Goal: Task Accomplishment & Management: Use online tool/utility

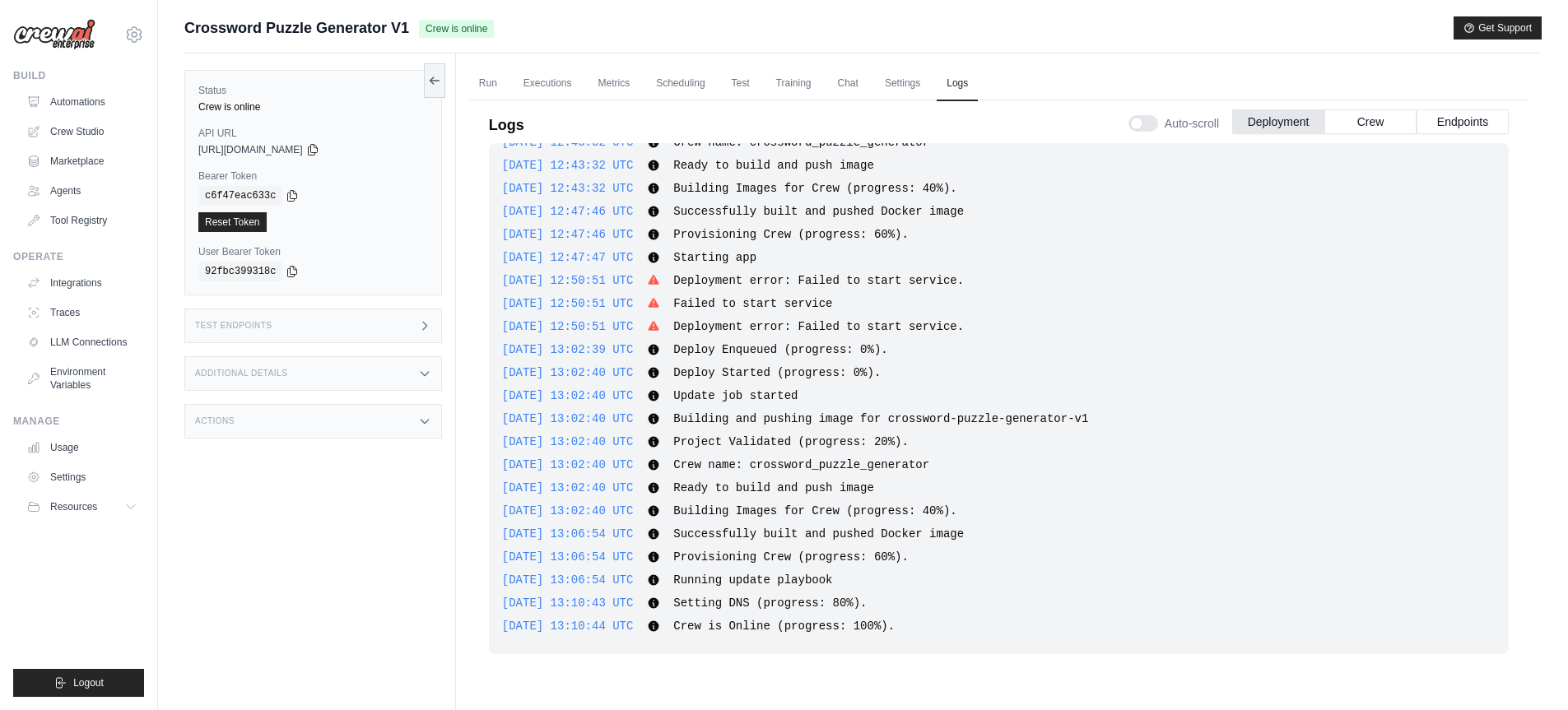
scroll to position [70, 0]
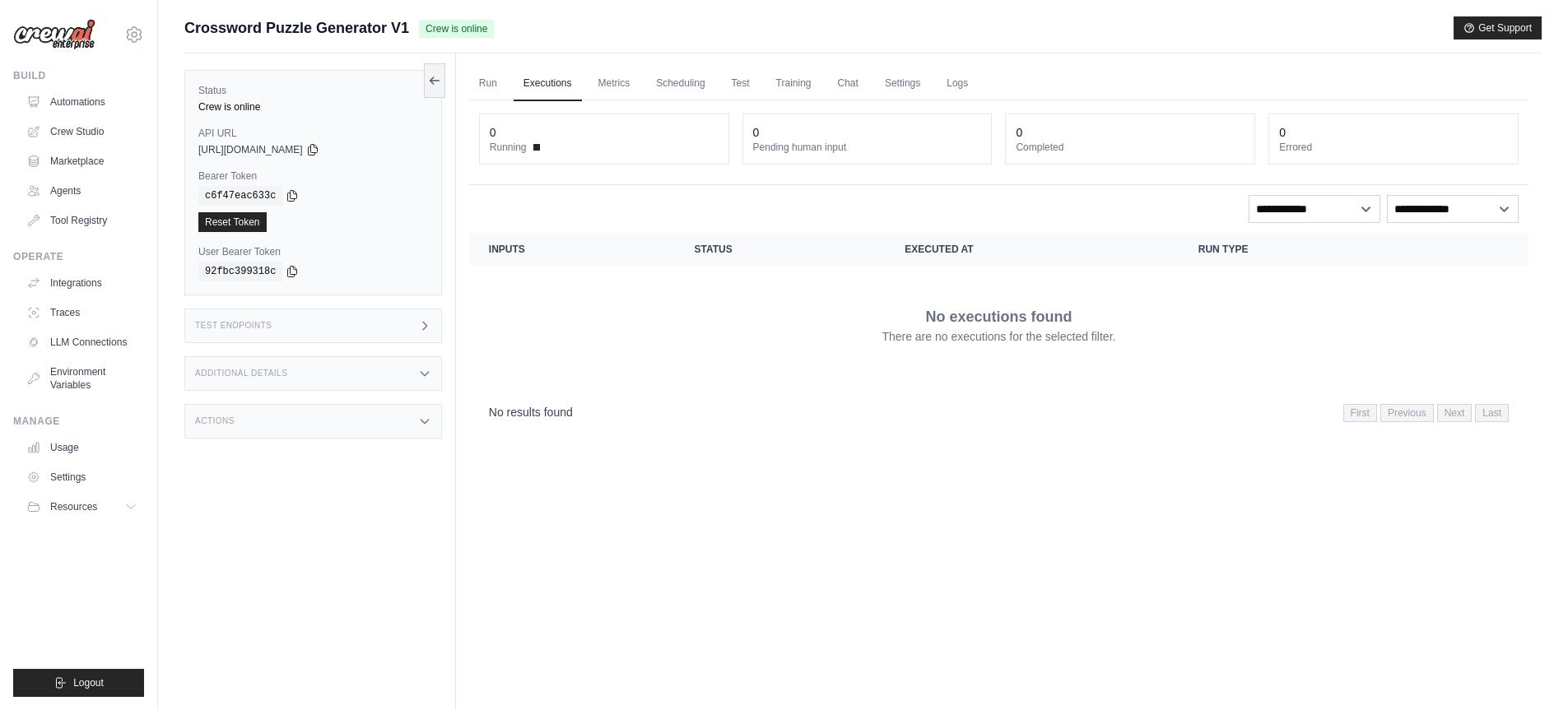
click at [485, 84] on link "Run" at bounding box center [488, 84] width 38 height 34
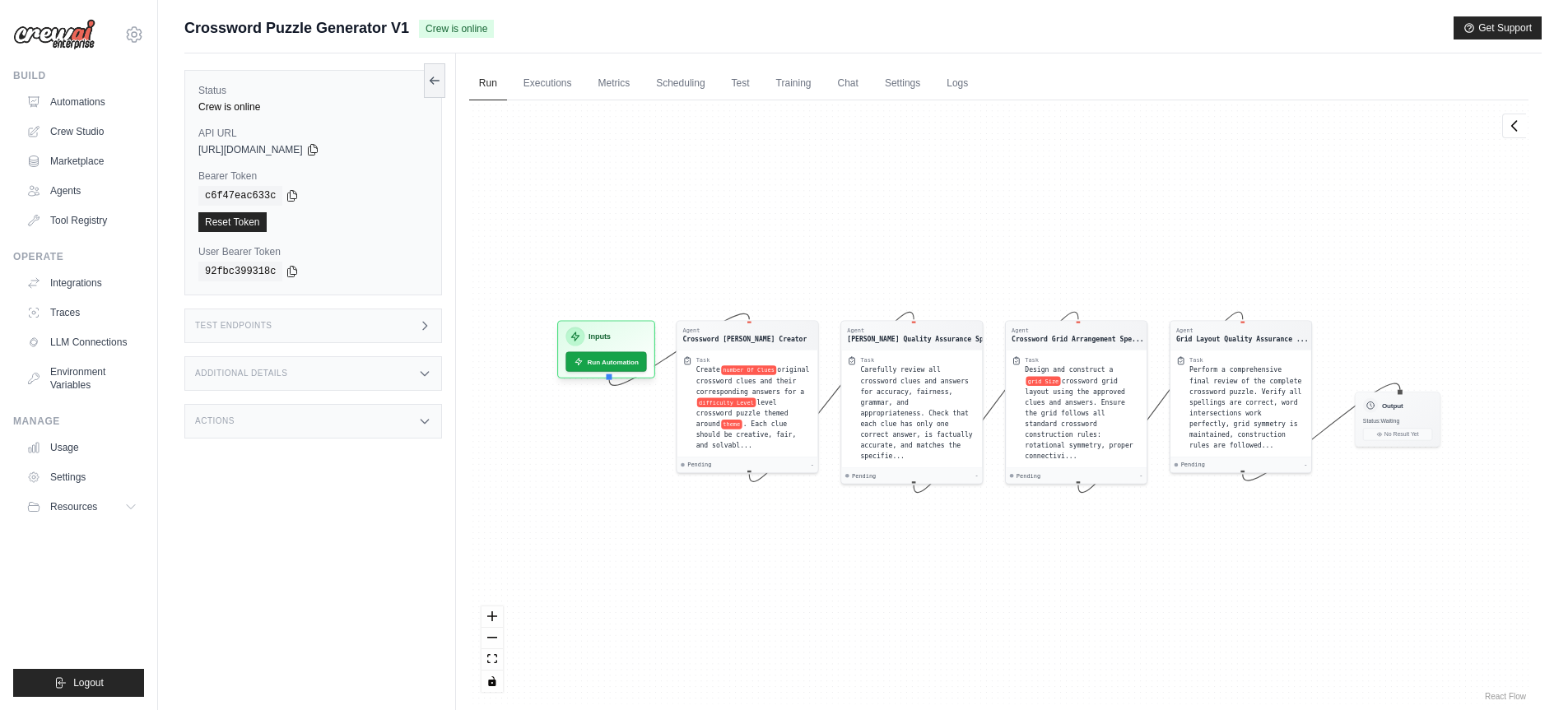
click at [245, 341] on div "Test Endpoints" at bounding box center [313, 326] width 258 height 34
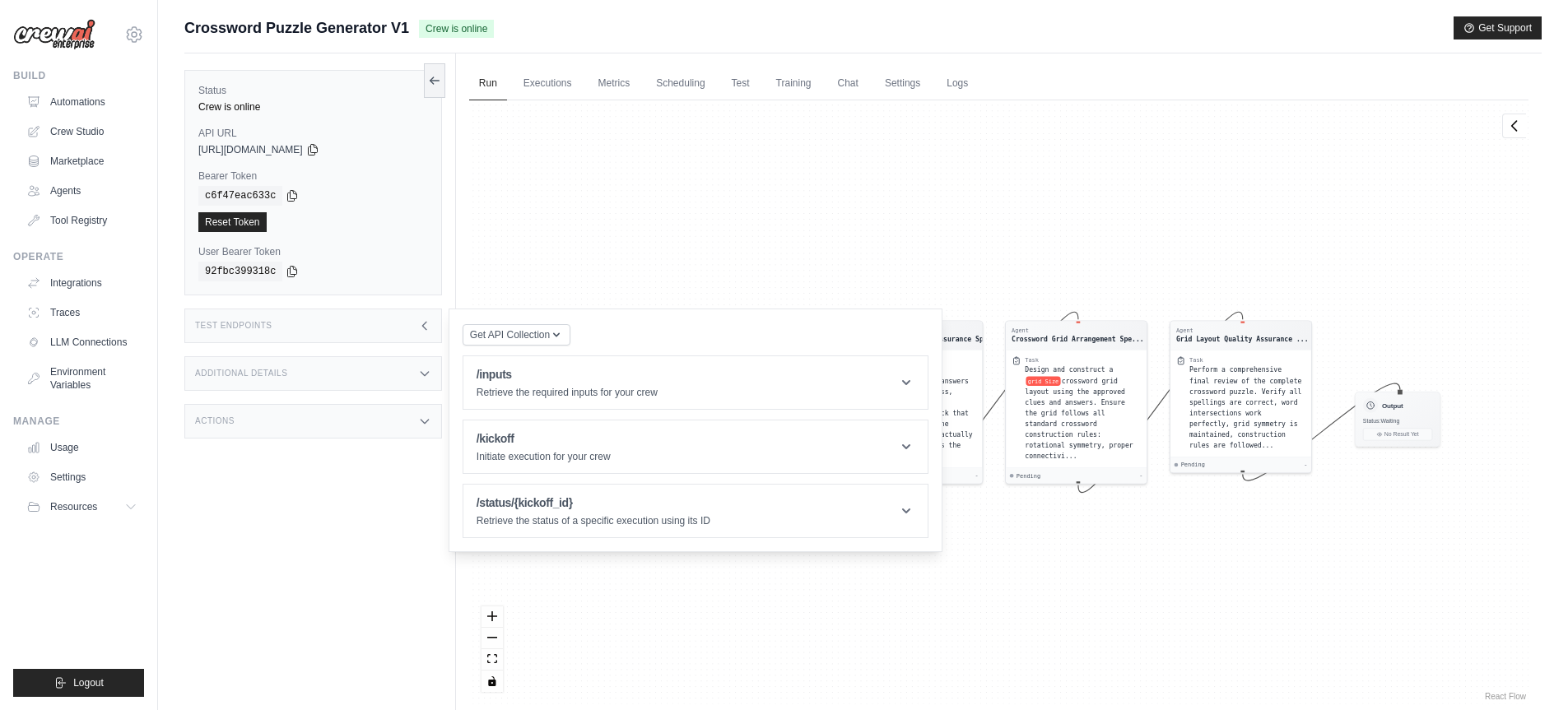
click at [255, 364] on div "Additional Details" at bounding box center [313, 374] width 258 height 34
click at [264, 389] on div "Additional Details" at bounding box center [313, 374] width 258 height 34
click at [246, 432] on div "Actions" at bounding box center [313, 421] width 258 height 34
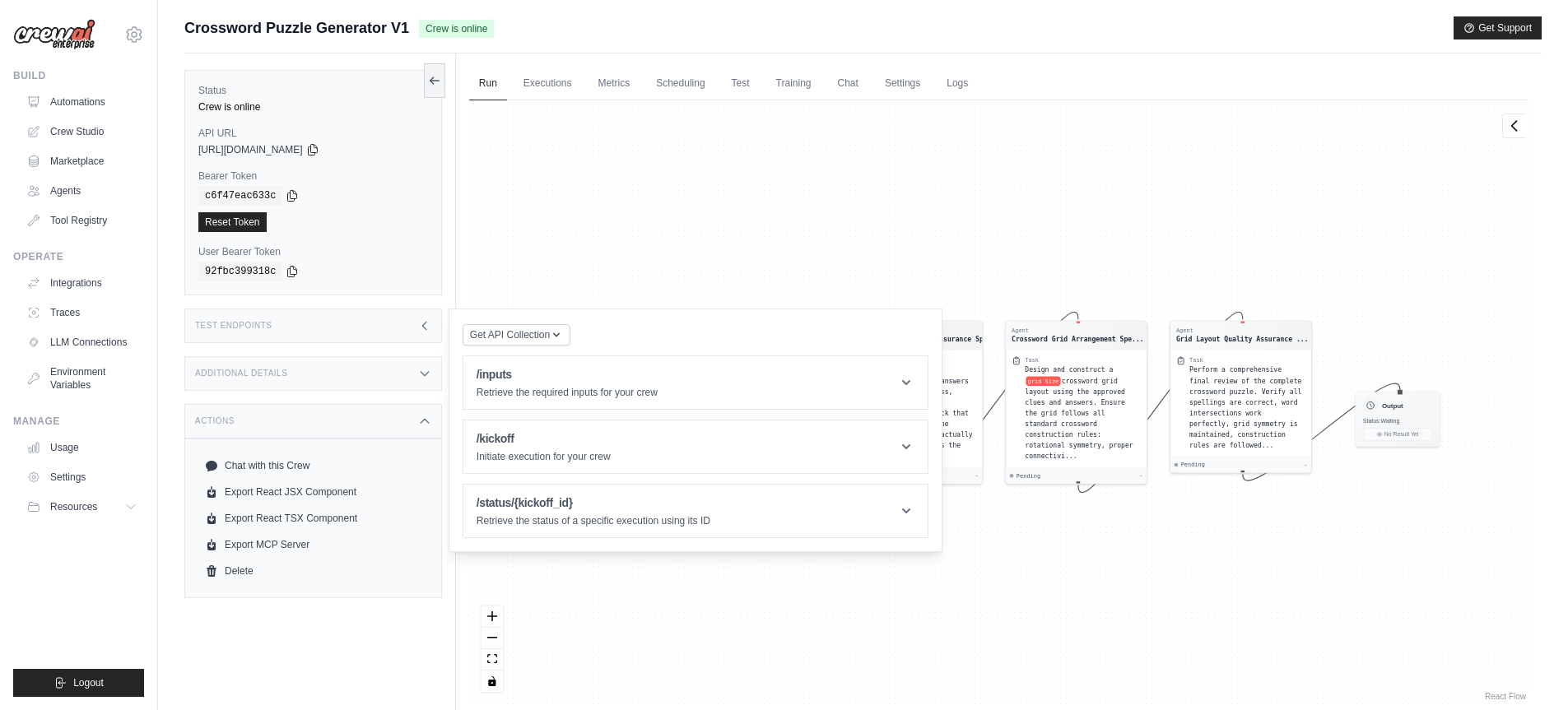
click at [246, 432] on div "Actions" at bounding box center [313, 421] width 258 height 34
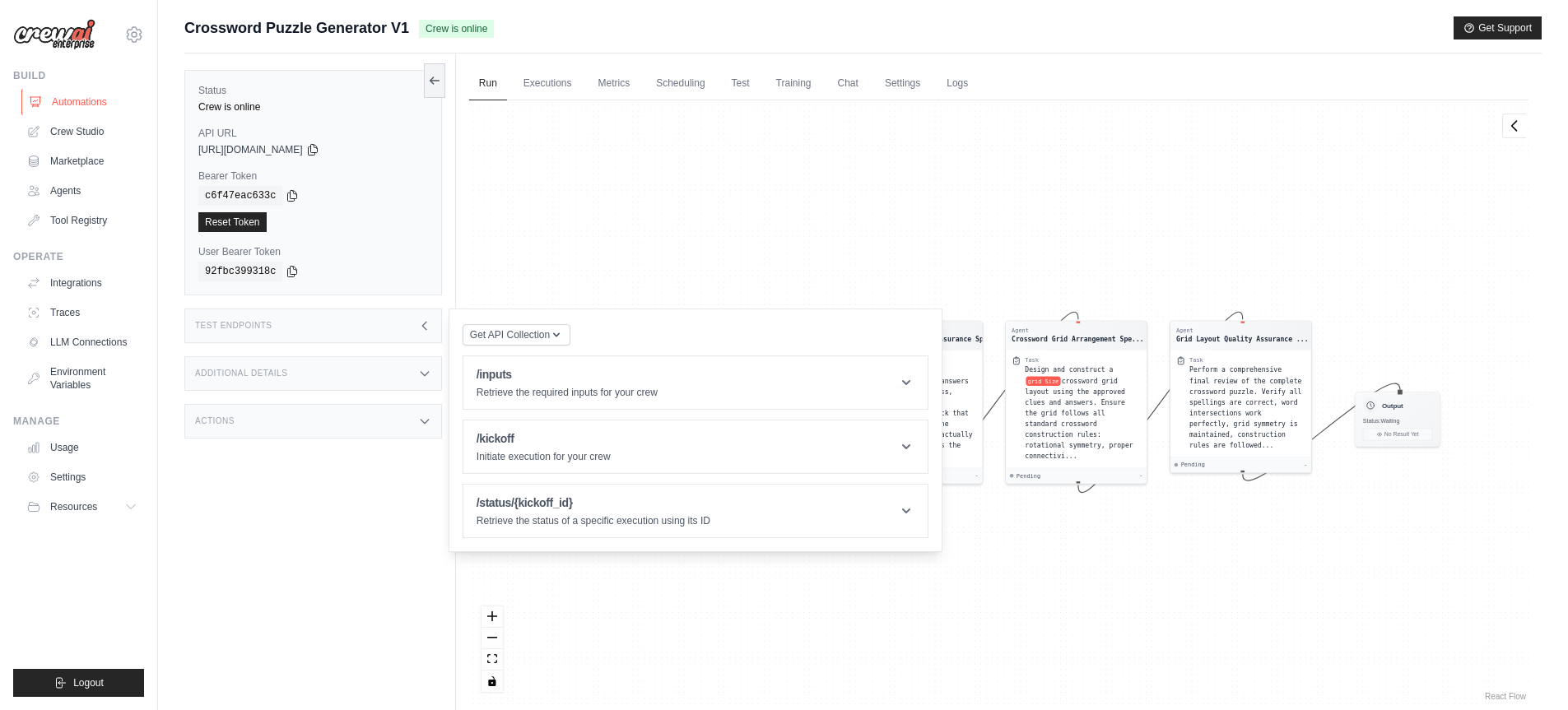
click at [60, 106] on link "Automations" at bounding box center [84, 102] width 124 height 27
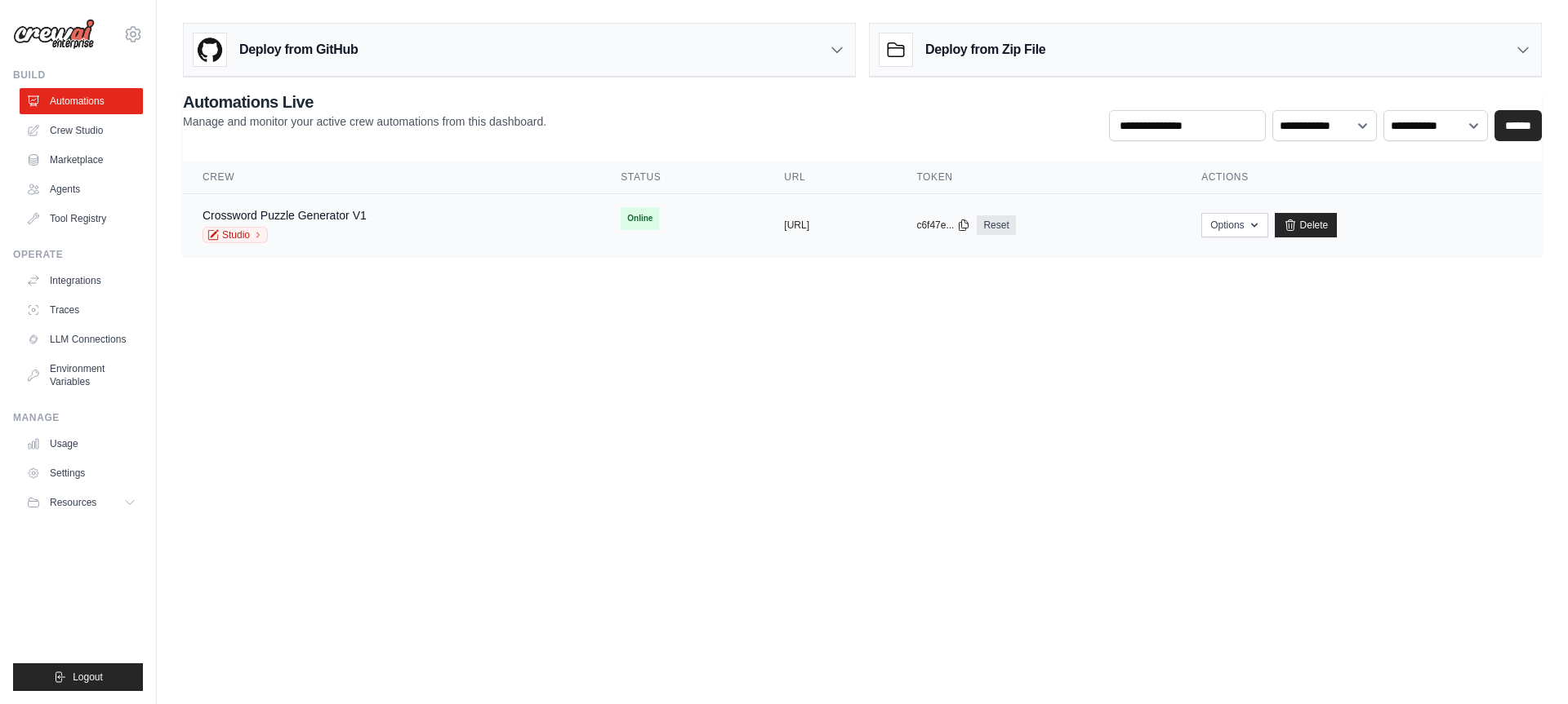
click at [621, 216] on td "Online" at bounding box center [682, 218] width 163 height 49
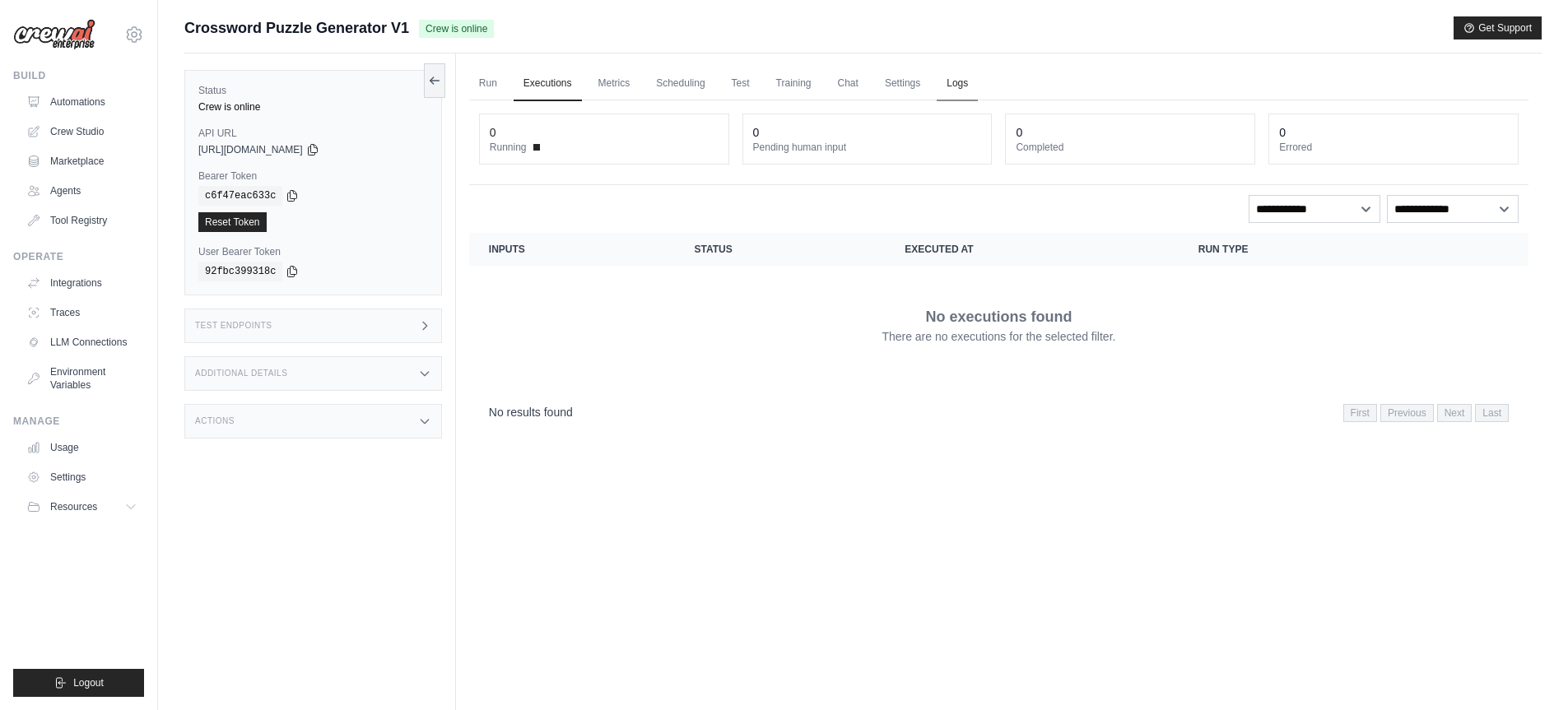
click at [961, 80] on link "Logs" at bounding box center [957, 84] width 41 height 34
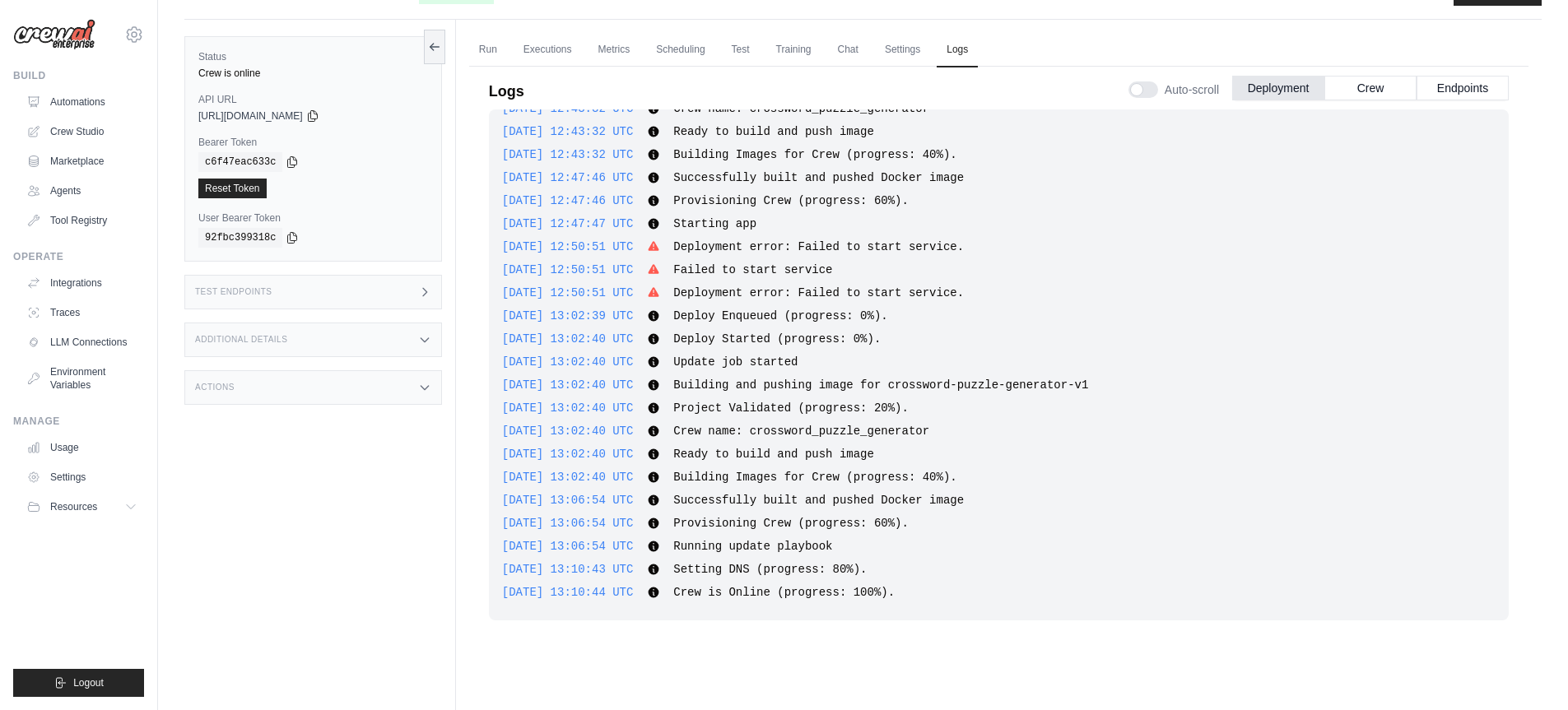
scroll to position [34, 0]
click at [501, 52] on link "Run" at bounding box center [488, 49] width 38 height 34
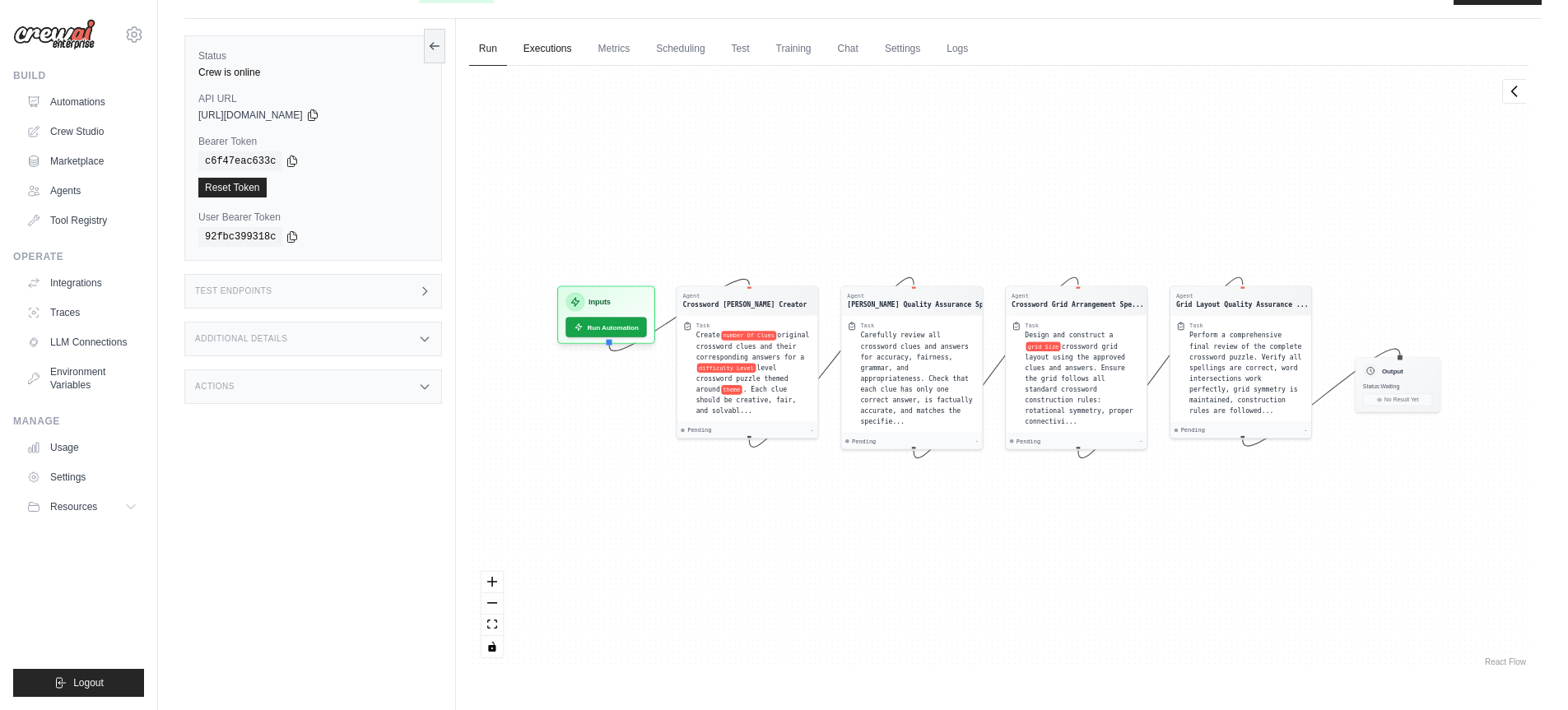
click at [553, 46] on link "Executions" at bounding box center [547, 49] width 68 height 34
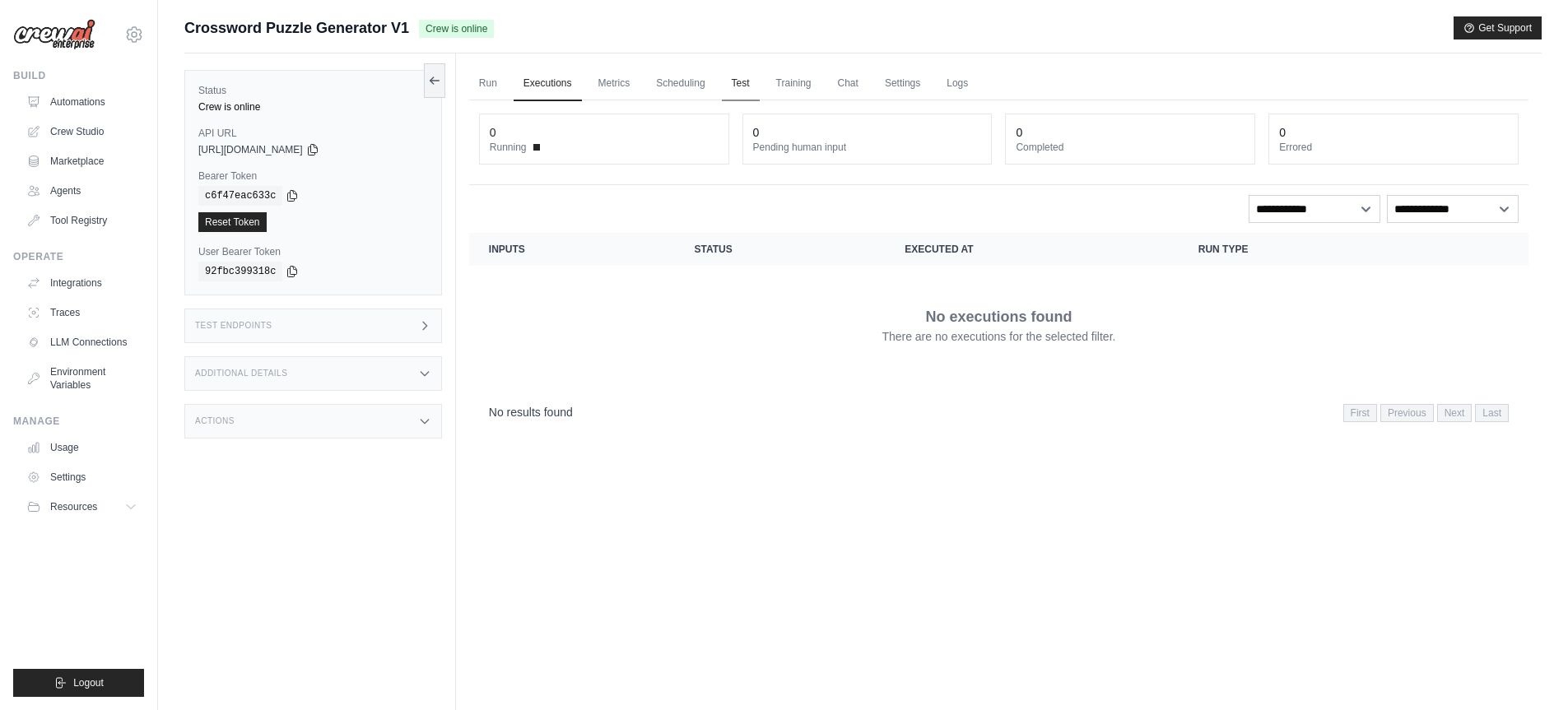
click at [750, 83] on link "Test" at bounding box center [741, 84] width 38 height 34
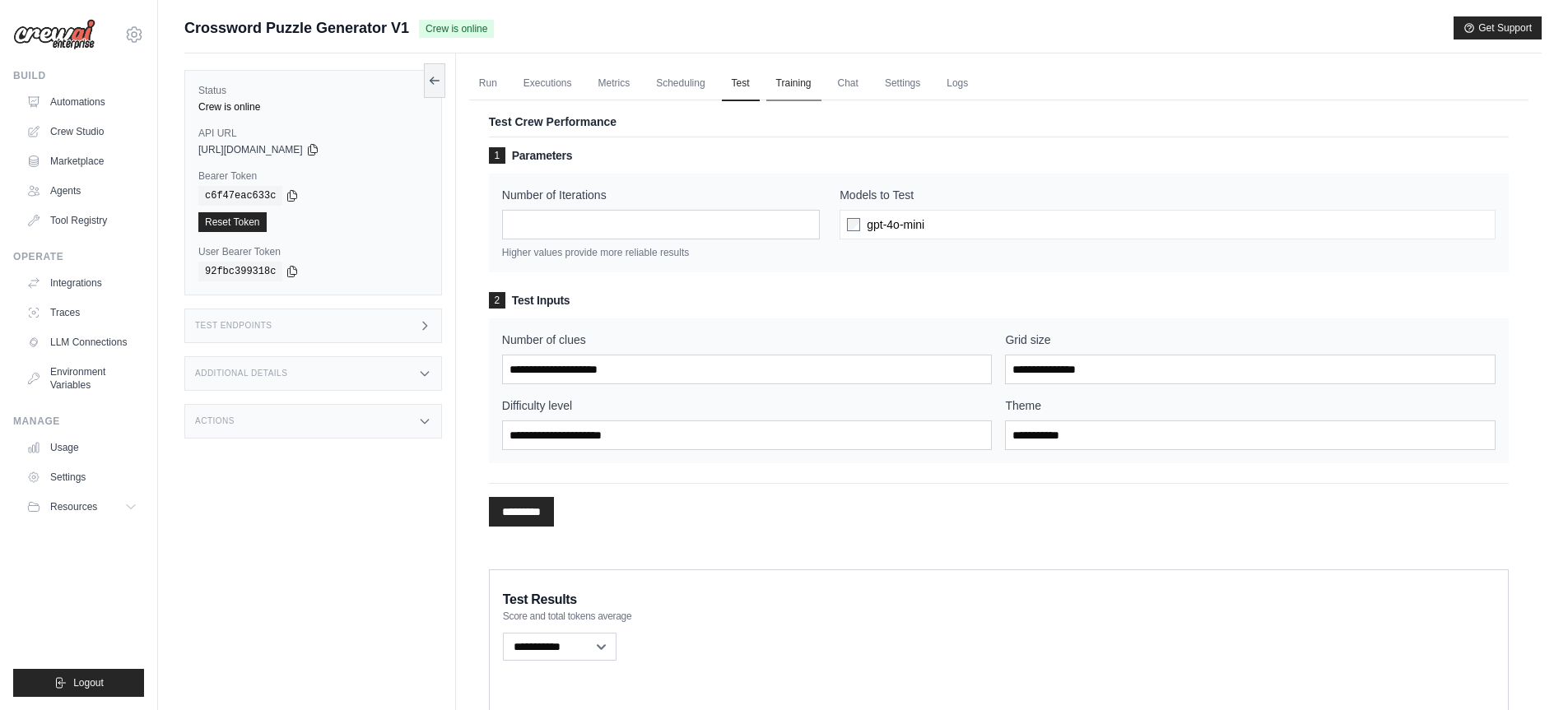
click at [800, 81] on link "Training" at bounding box center [793, 84] width 55 height 34
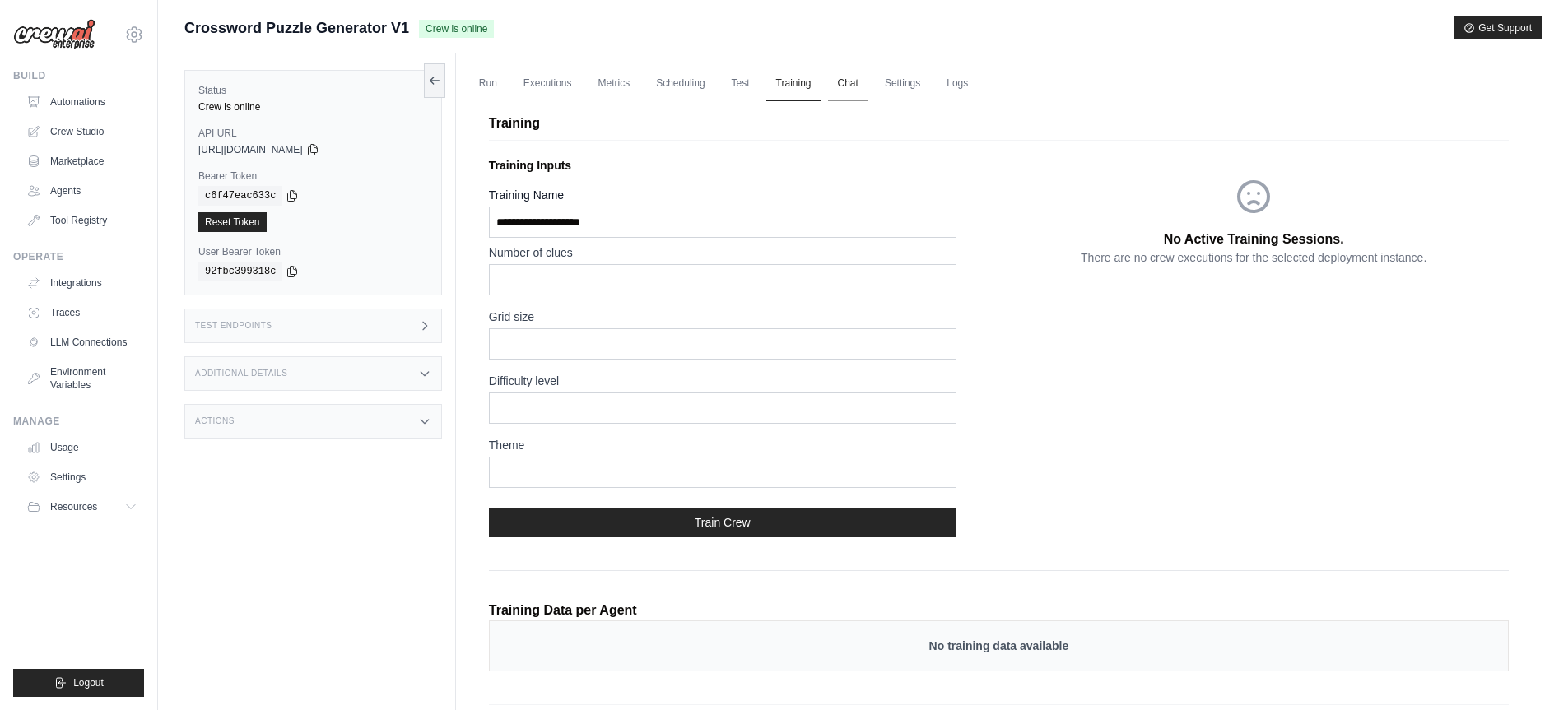
click at [837, 79] on link "Chat" at bounding box center [848, 84] width 40 height 34
click at [949, 84] on link "Logs" at bounding box center [957, 84] width 41 height 34
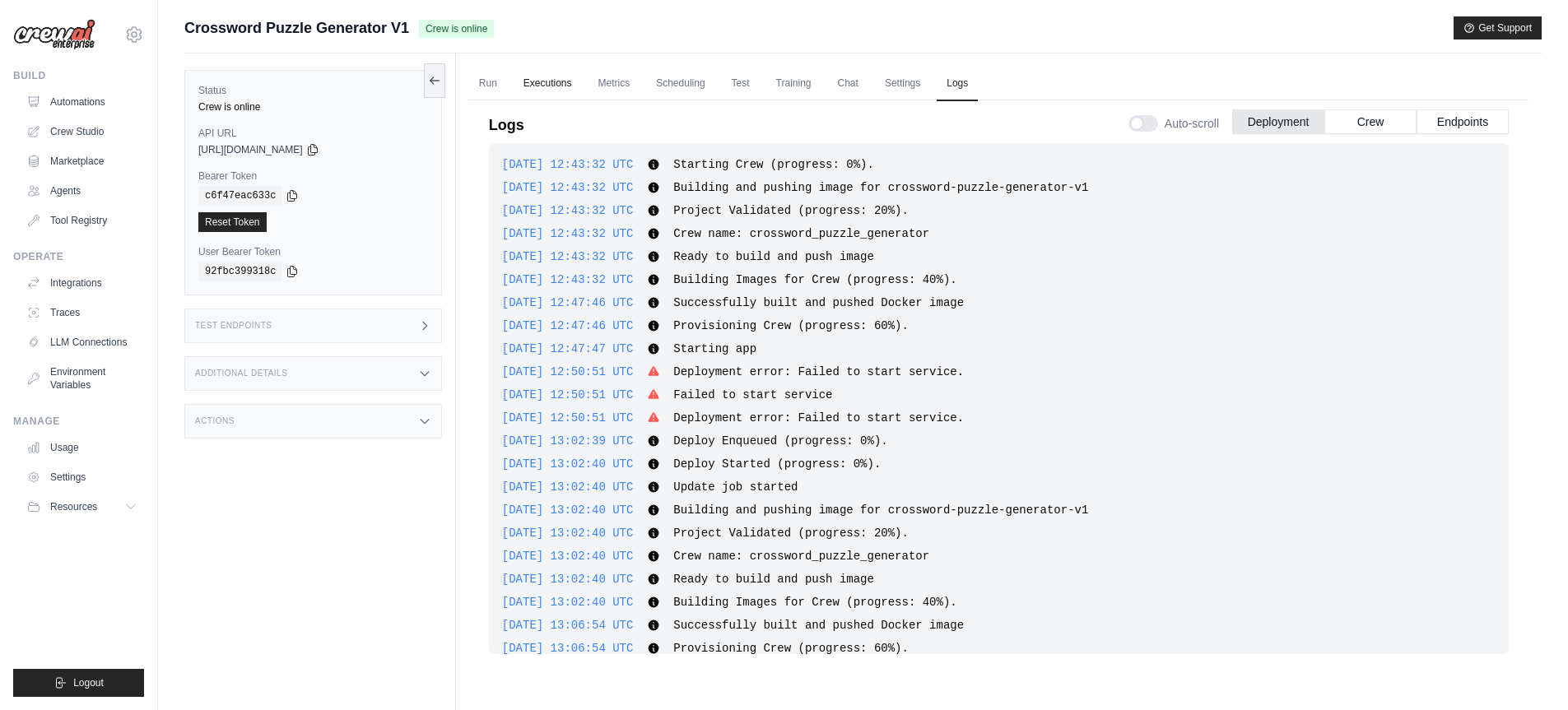
click at [547, 86] on link "Executions" at bounding box center [547, 84] width 68 height 34
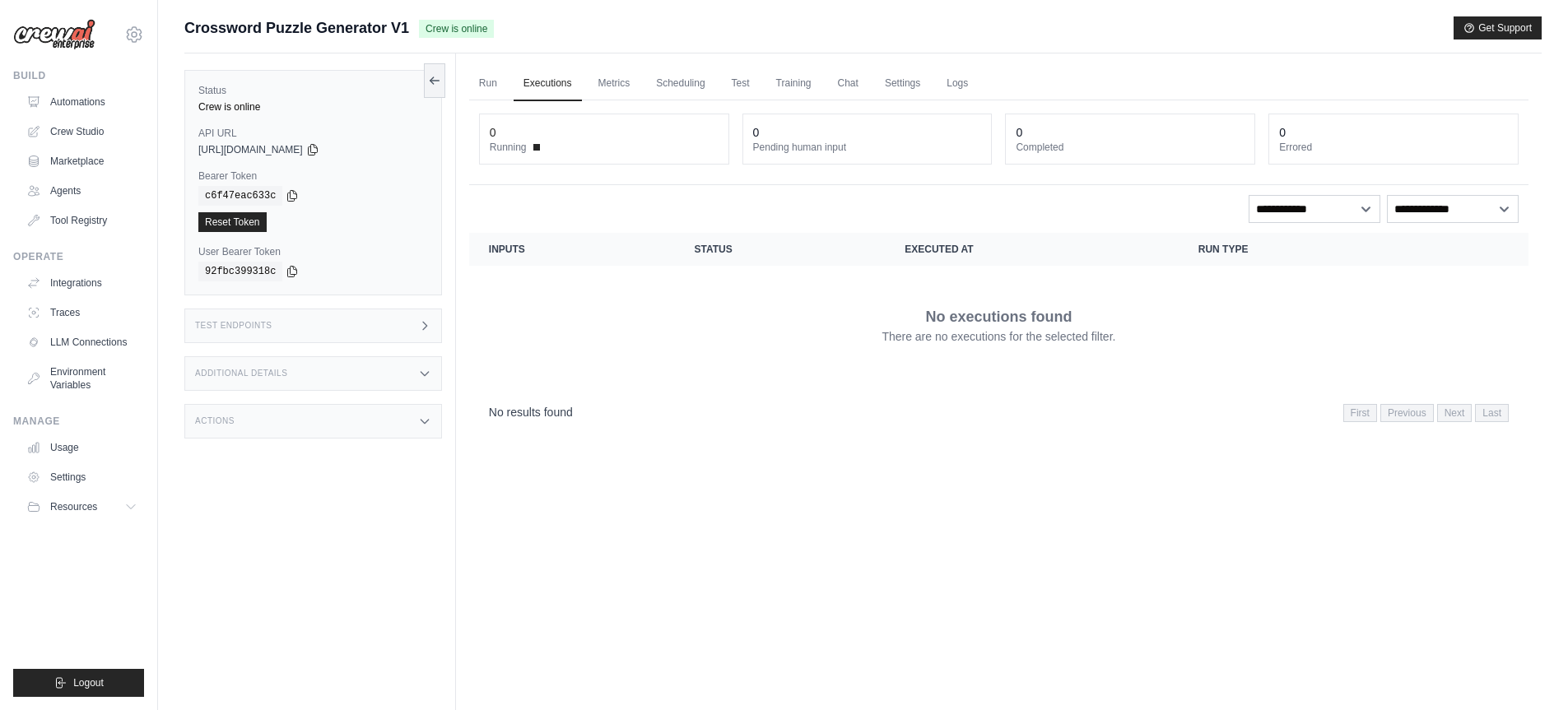
click at [356, 140] on div "API URL copied https://crossword-puzzle-generator-v1-38c75f37-e72e-f374fed3.cre…" at bounding box center [313, 141] width 230 height 29
click at [320, 144] on icon at bounding box center [312, 148] width 13 height 13
click at [582, 326] on div "No executions found There are no executions for the selected filter." at bounding box center [999, 325] width 1020 height 92
click at [661, 140] on dt "Running" at bounding box center [604, 146] width 229 height 13
click at [620, 531] on div "Run Executions Metrics Scheduling Test Training Chat Settings Logs 0 Running 0 …" at bounding box center [999, 408] width 1086 height 710
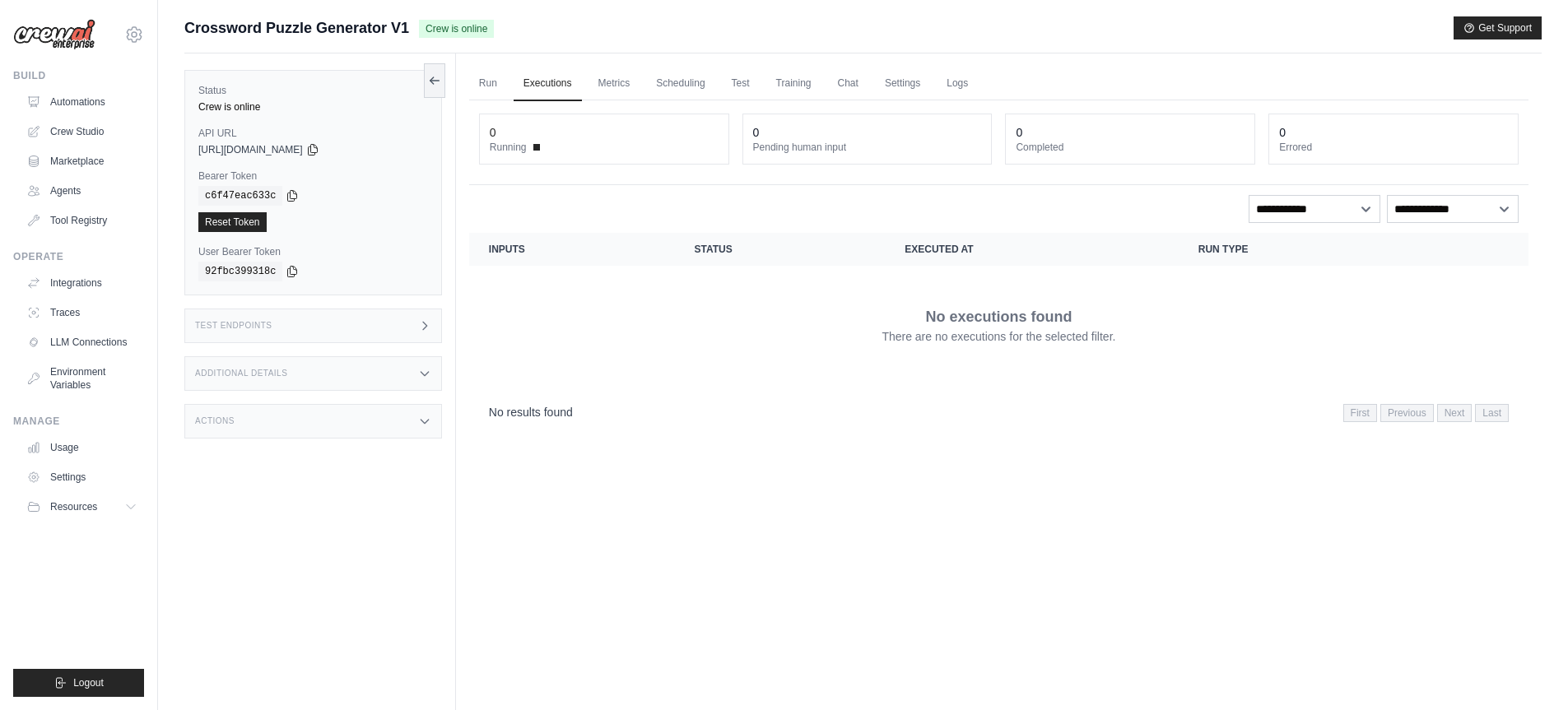
click at [319, 196] on div "c6f47eac633c" at bounding box center [313, 196] width 230 height 20
click at [289, 195] on icon at bounding box center [292, 196] width 9 height 10
click at [481, 81] on link "Run" at bounding box center [488, 84] width 38 height 34
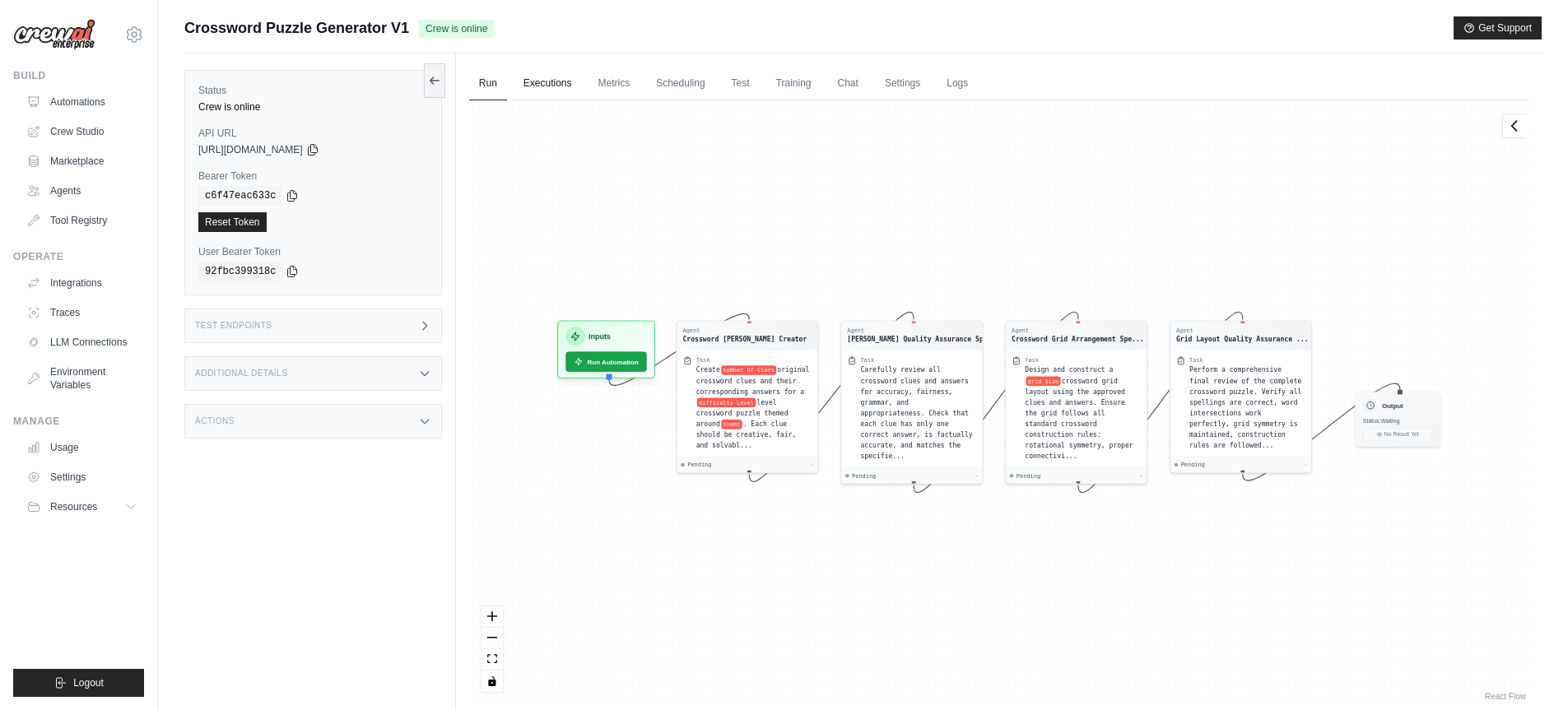
click at [558, 85] on link "Executions" at bounding box center [547, 84] width 68 height 34
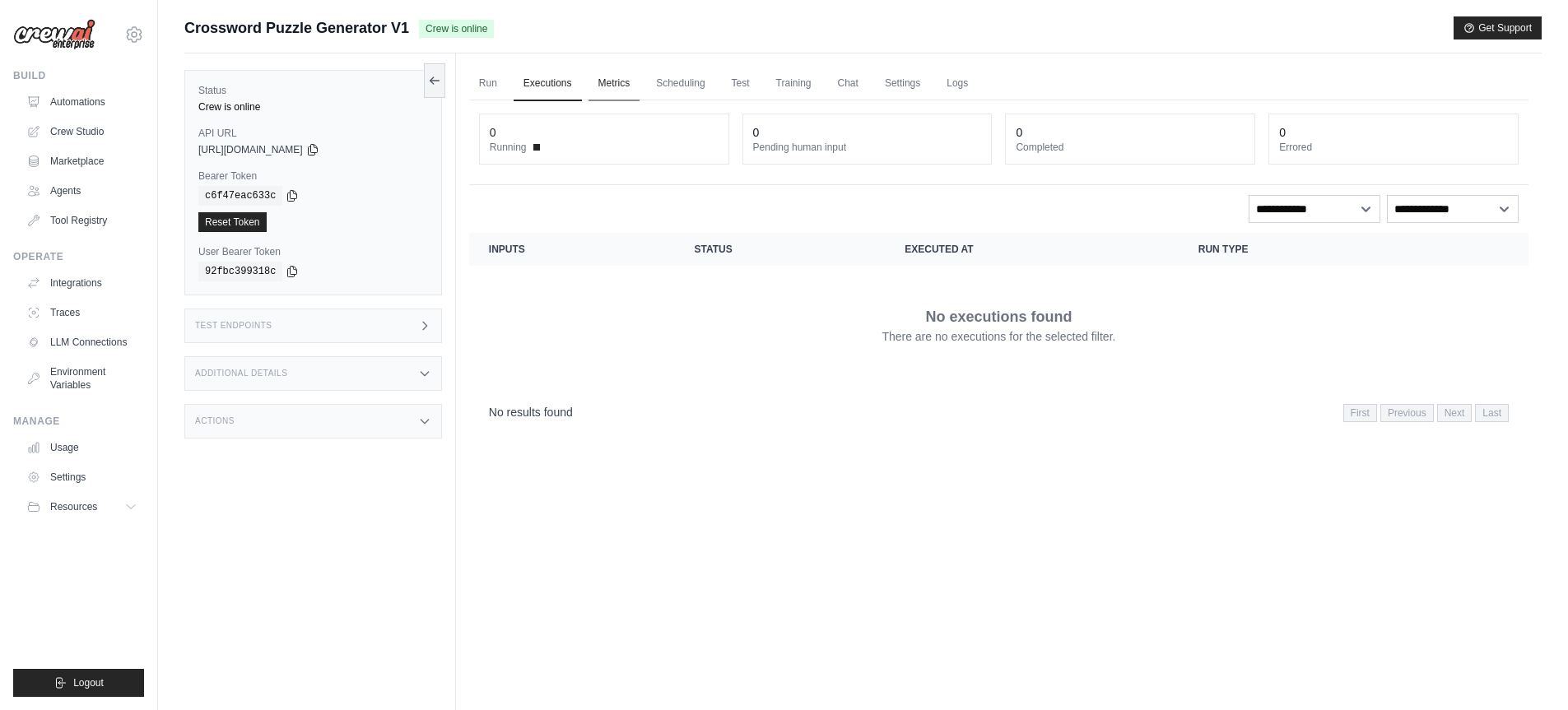
click at [616, 90] on link "Metrics" at bounding box center [614, 84] width 52 height 34
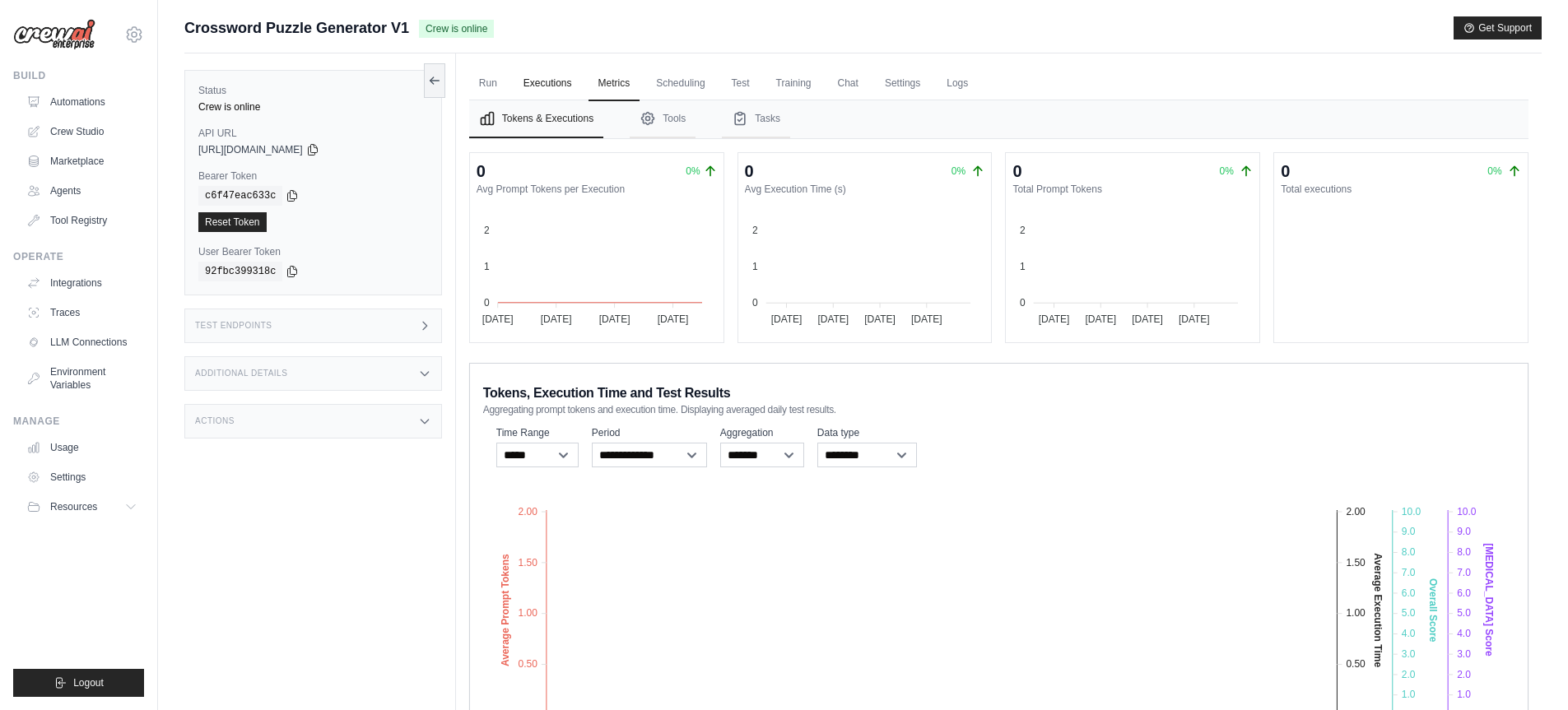
click at [557, 76] on link "Executions" at bounding box center [547, 84] width 68 height 34
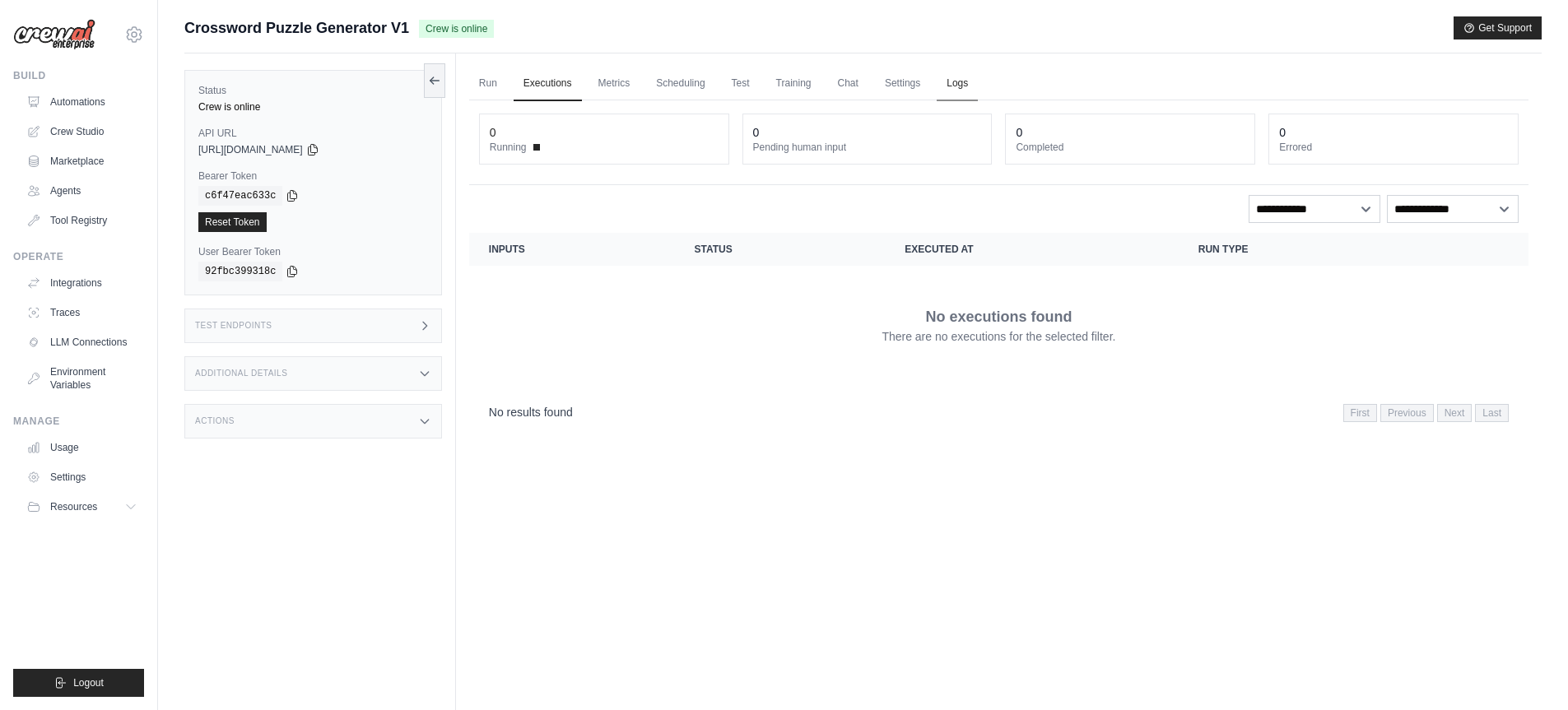
click at [971, 83] on link "Logs" at bounding box center [957, 84] width 41 height 34
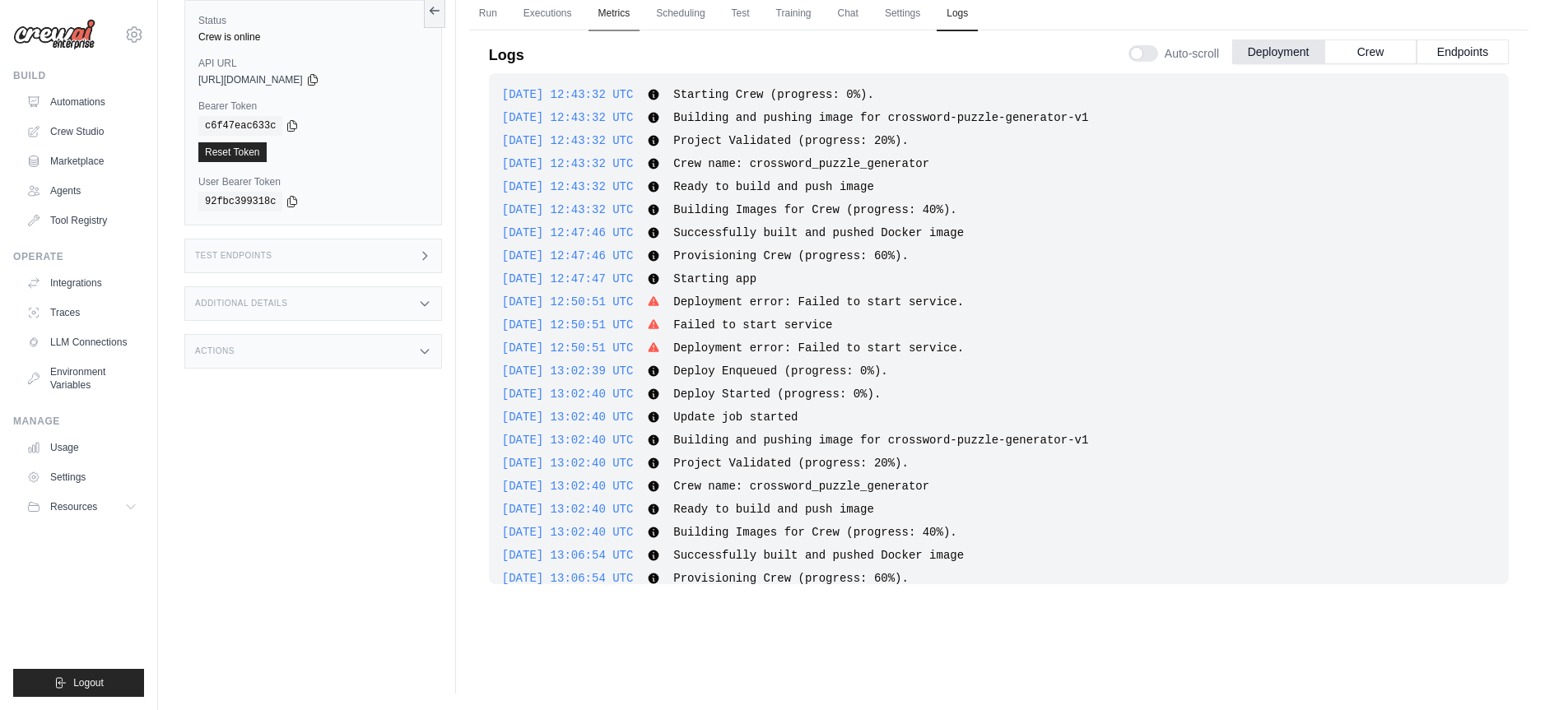
click at [609, 12] on link "Metrics" at bounding box center [614, 14] width 52 height 34
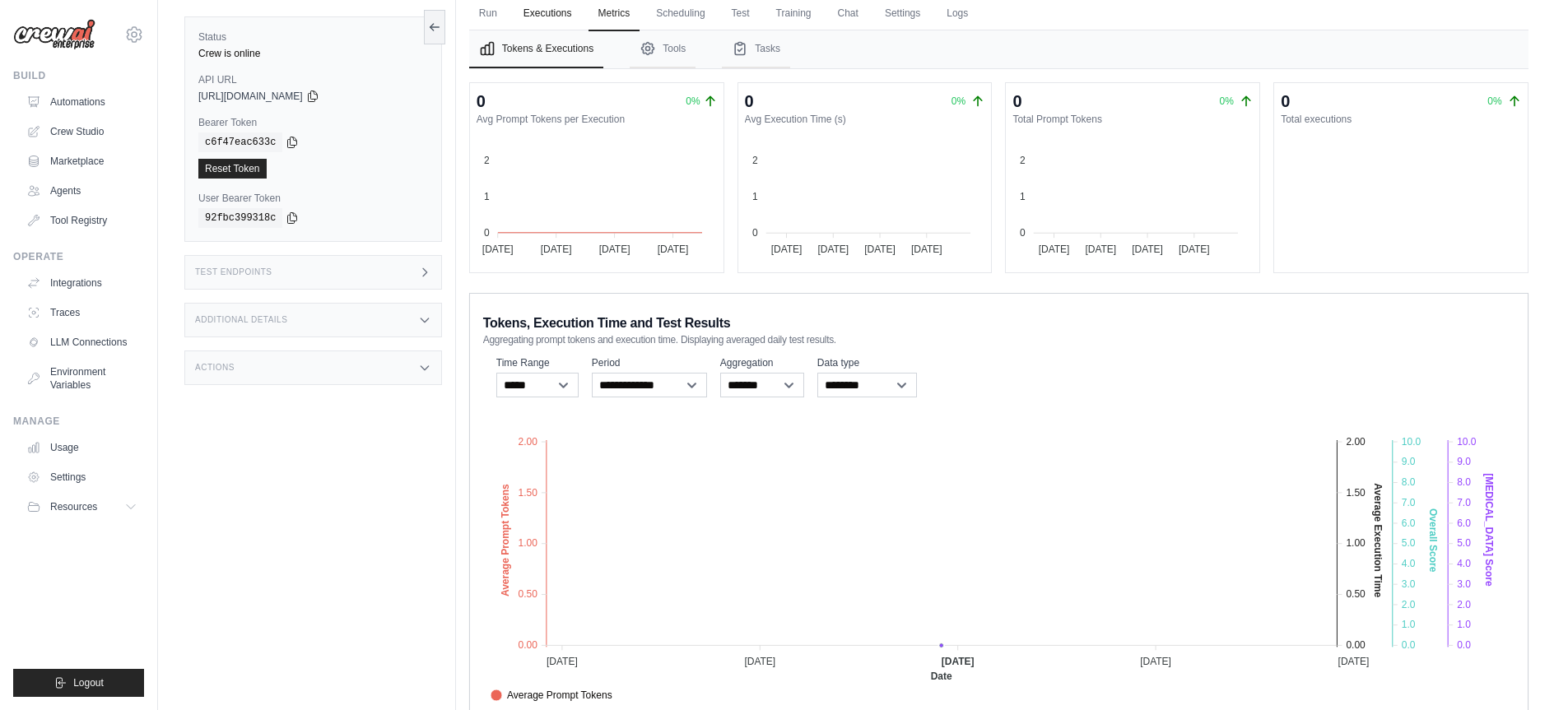
click at [544, 10] on link "Executions" at bounding box center [547, 14] width 68 height 34
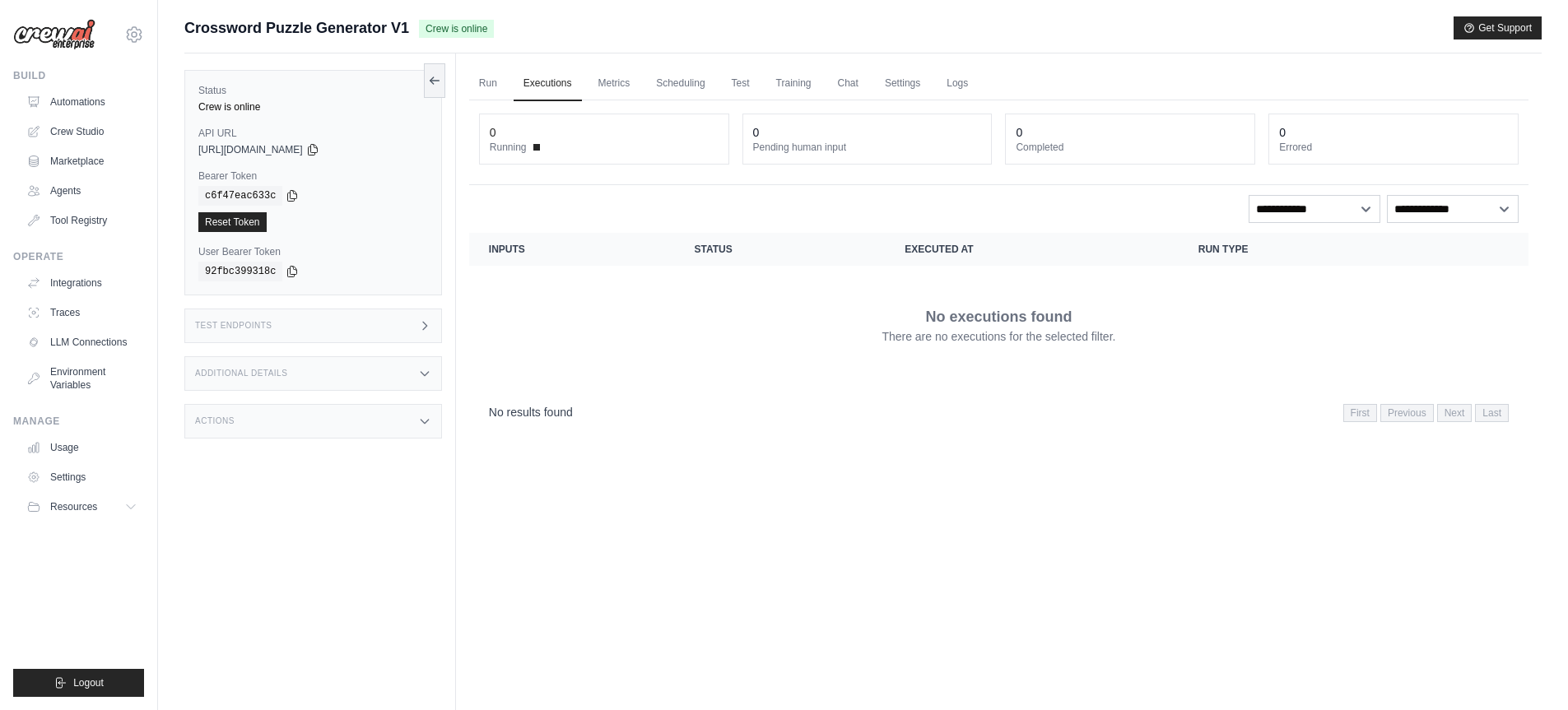
click at [257, 302] on div "Status Crew is online API URL copied https://crossword-puzzle-generator-v1-38c7…" at bounding box center [320, 408] width 271 height 710
click at [258, 317] on div "Test Endpoints" at bounding box center [313, 326] width 258 height 34
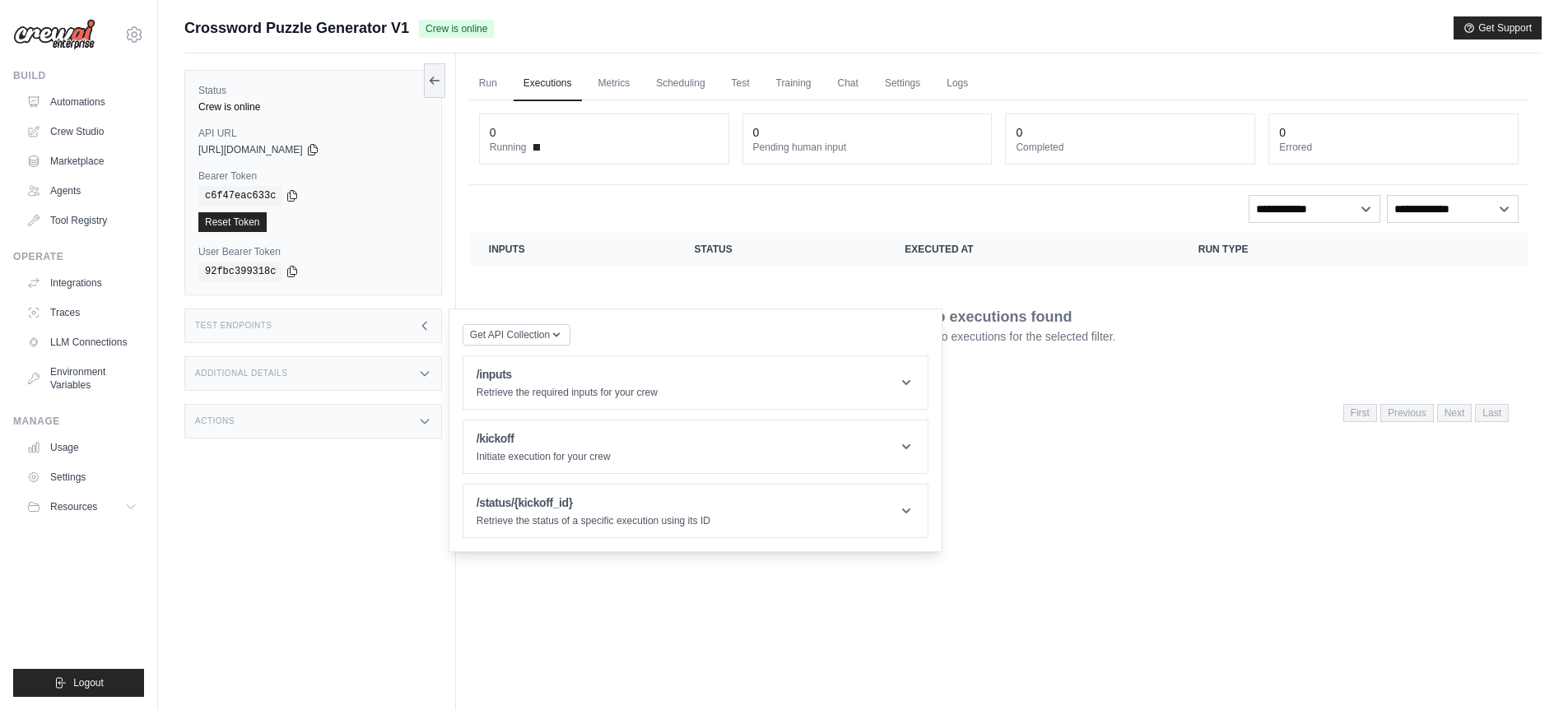
click at [258, 317] on div "Test Endpoints" at bounding box center [313, 326] width 258 height 34
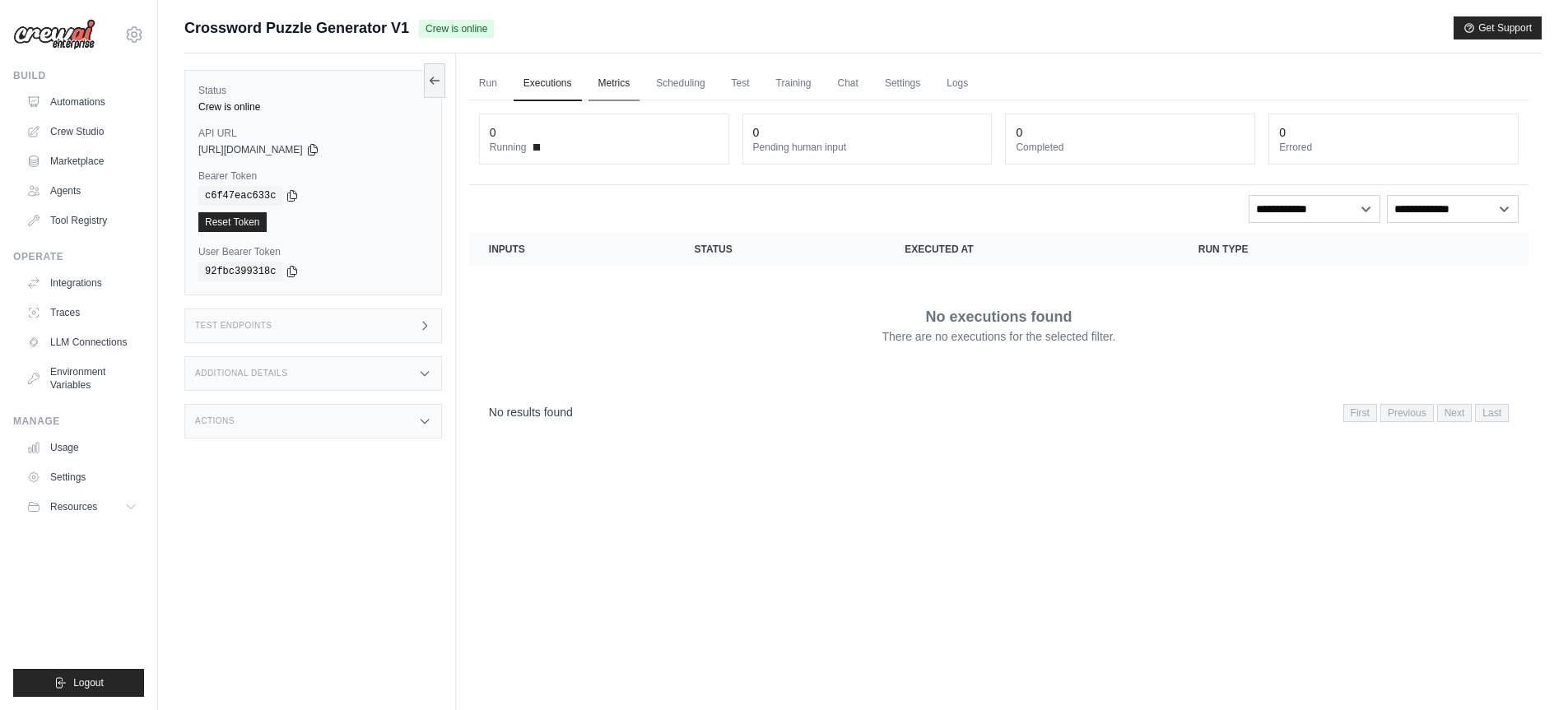
click at [616, 82] on link "Metrics" at bounding box center [614, 84] width 52 height 34
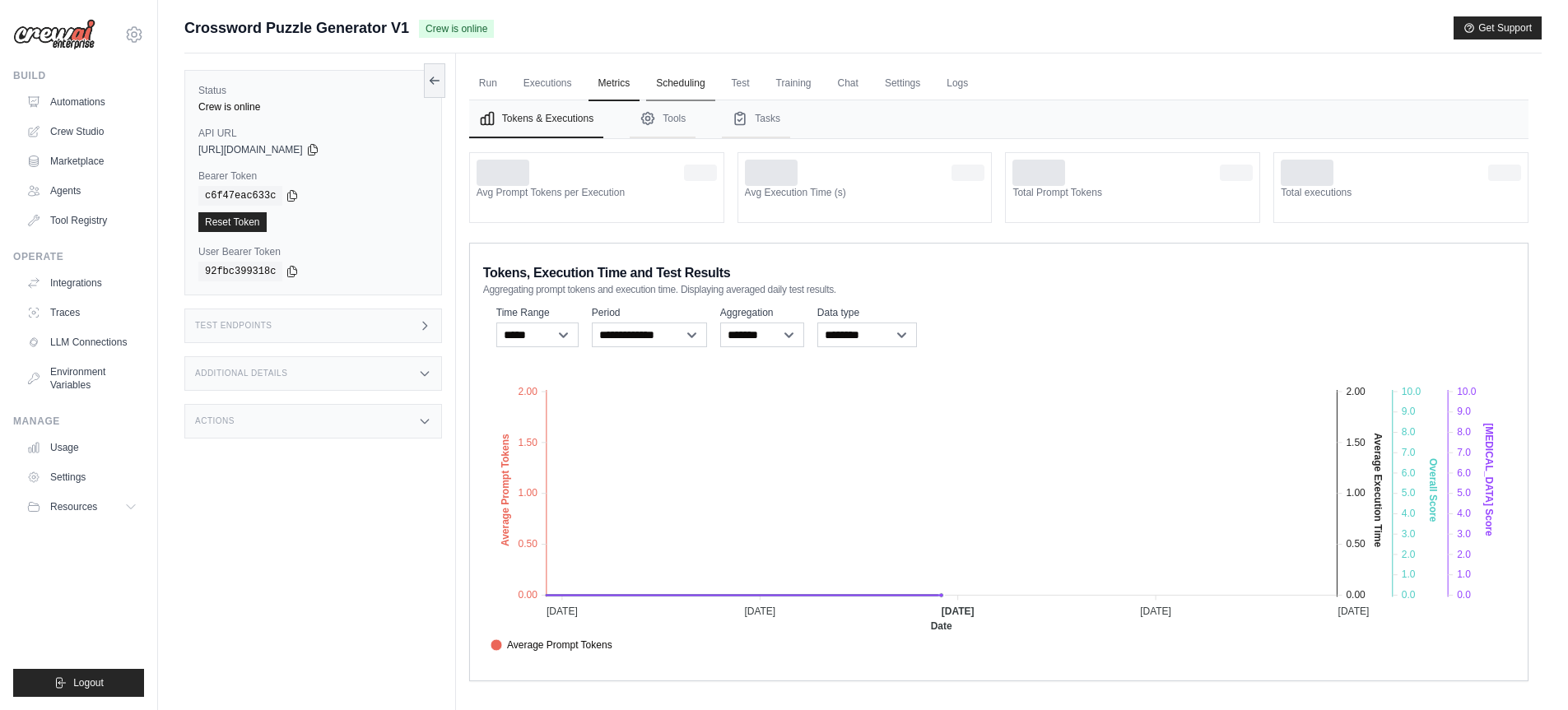
click at [689, 78] on link "Scheduling" at bounding box center [680, 84] width 68 height 34
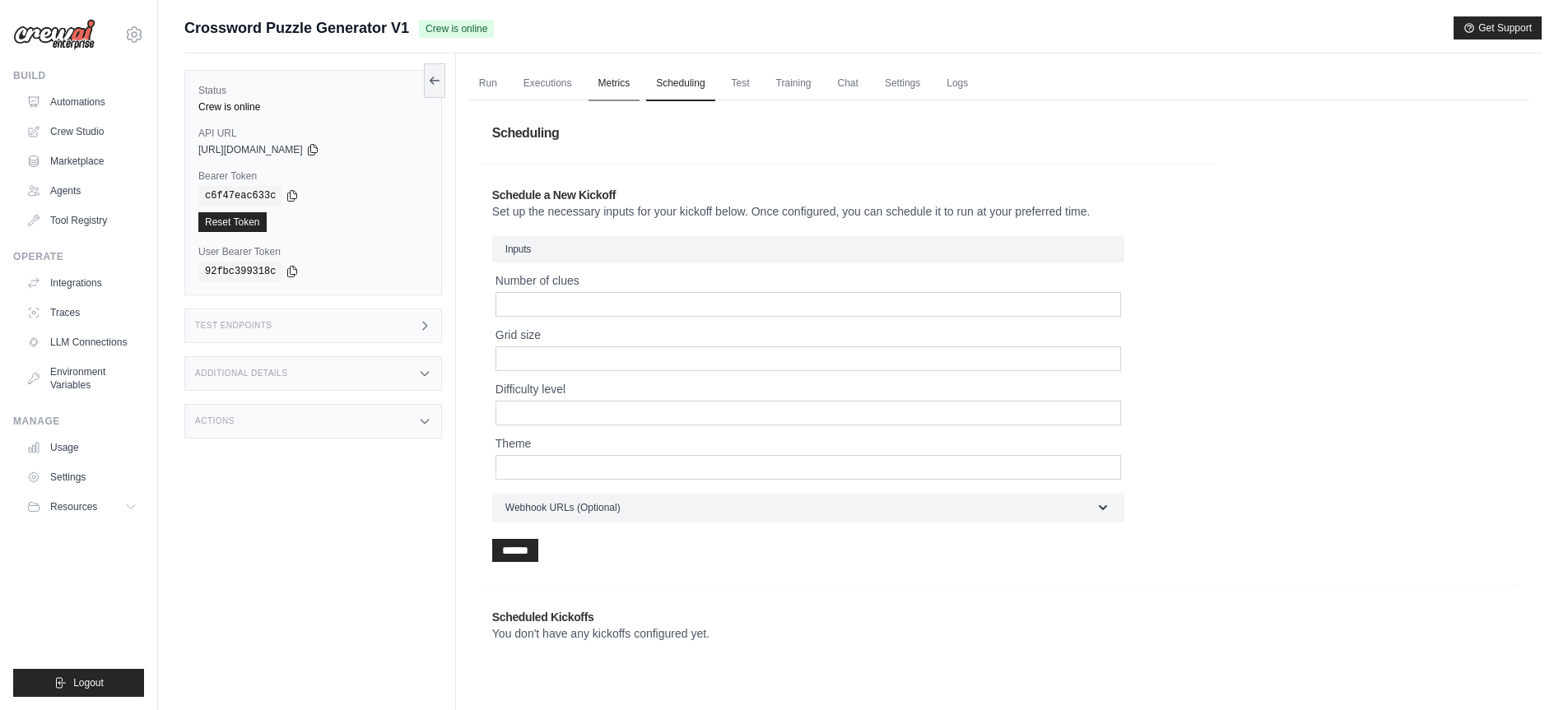
click at [632, 81] on link "Metrics" at bounding box center [614, 84] width 52 height 34
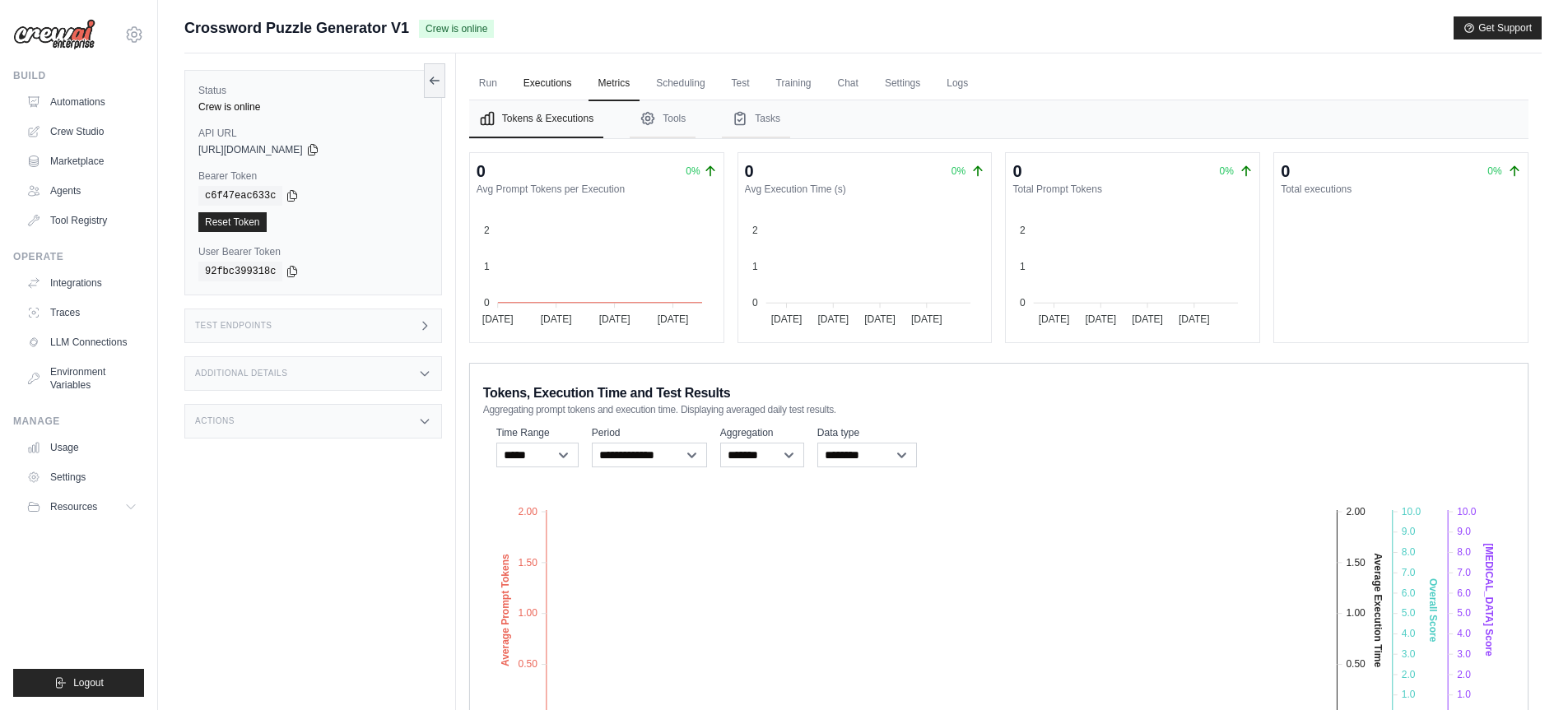
click at [550, 83] on link "Executions" at bounding box center [547, 84] width 68 height 34
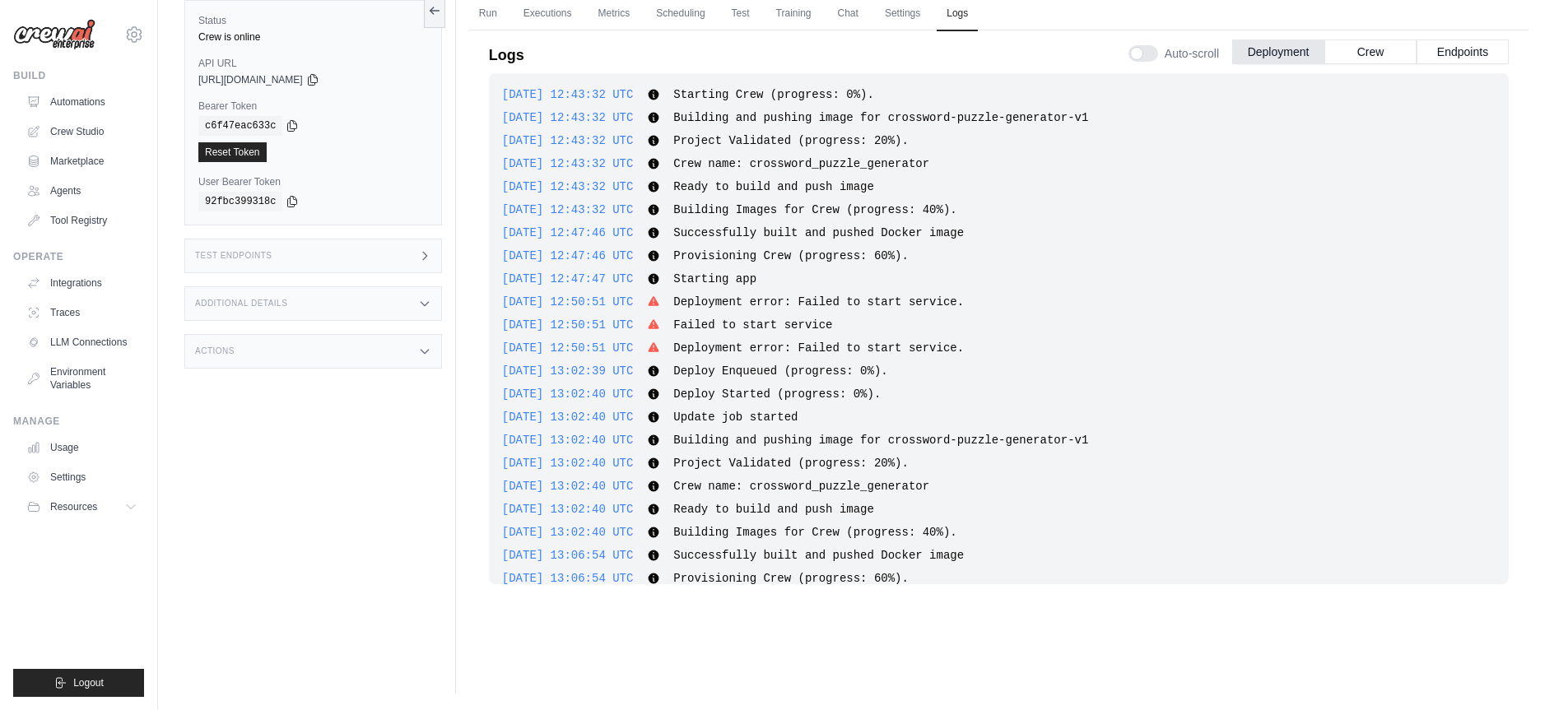
scroll to position [91, 0]
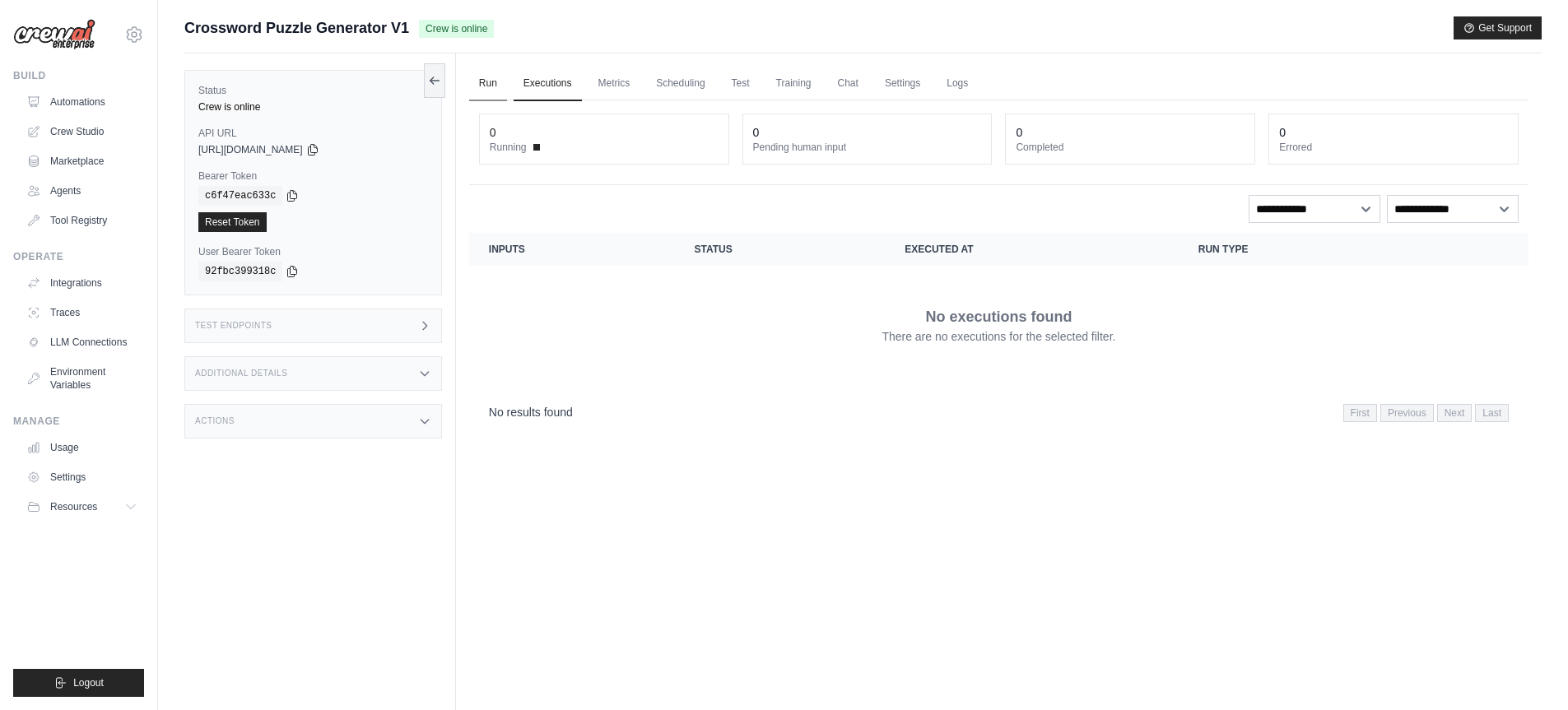
click at [482, 87] on link "Run" at bounding box center [488, 84] width 38 height 34
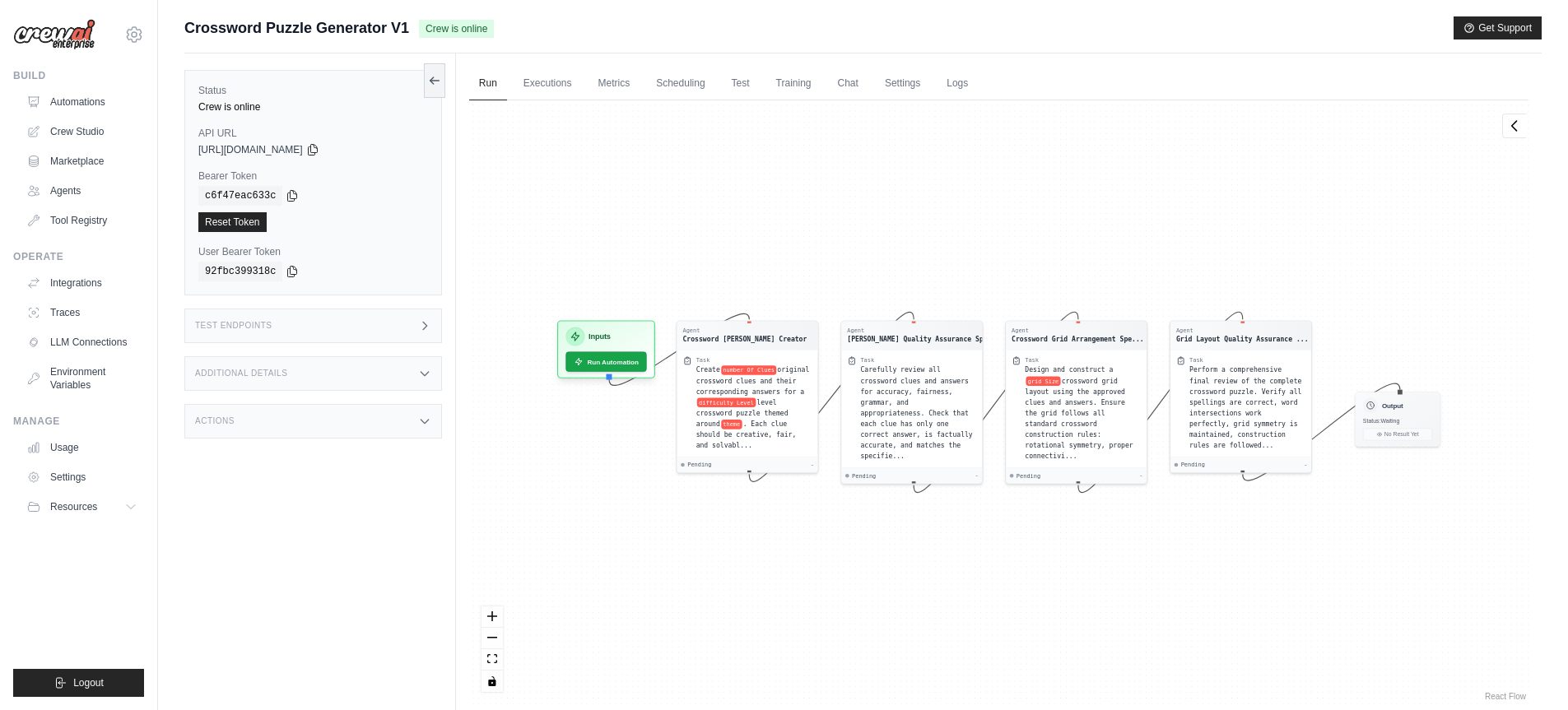
click at [582, 85] on ul "Run Executions Metrics Scheduling Test Training Chat Settings Logs" at bounding box center [998, 83] width 1059 height 34
click at [569, 85] on link "Executions" at bounding box center [547, 84] width 68 height 34
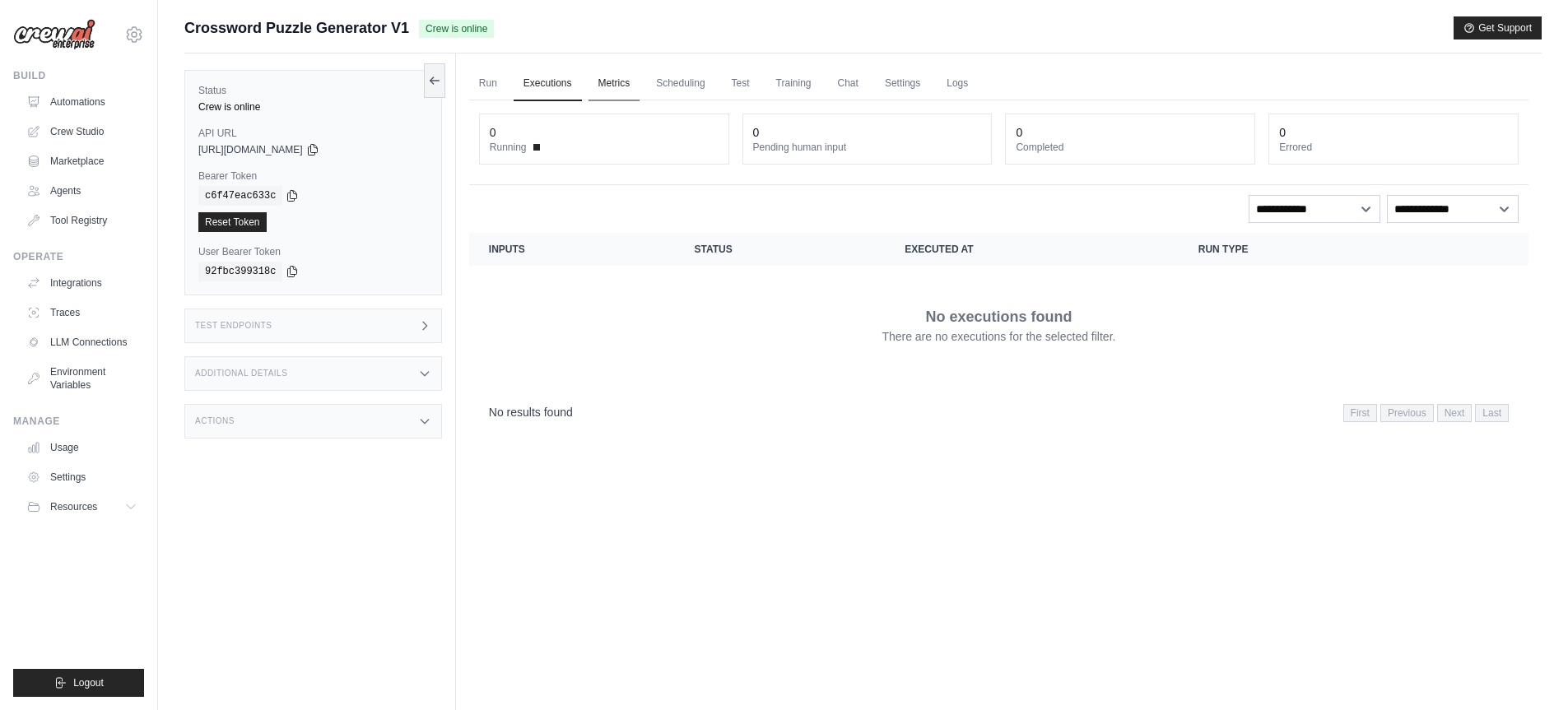
click at [616, 85] on link "Metrics" at bounding box center [614, 84] width 52 height 34
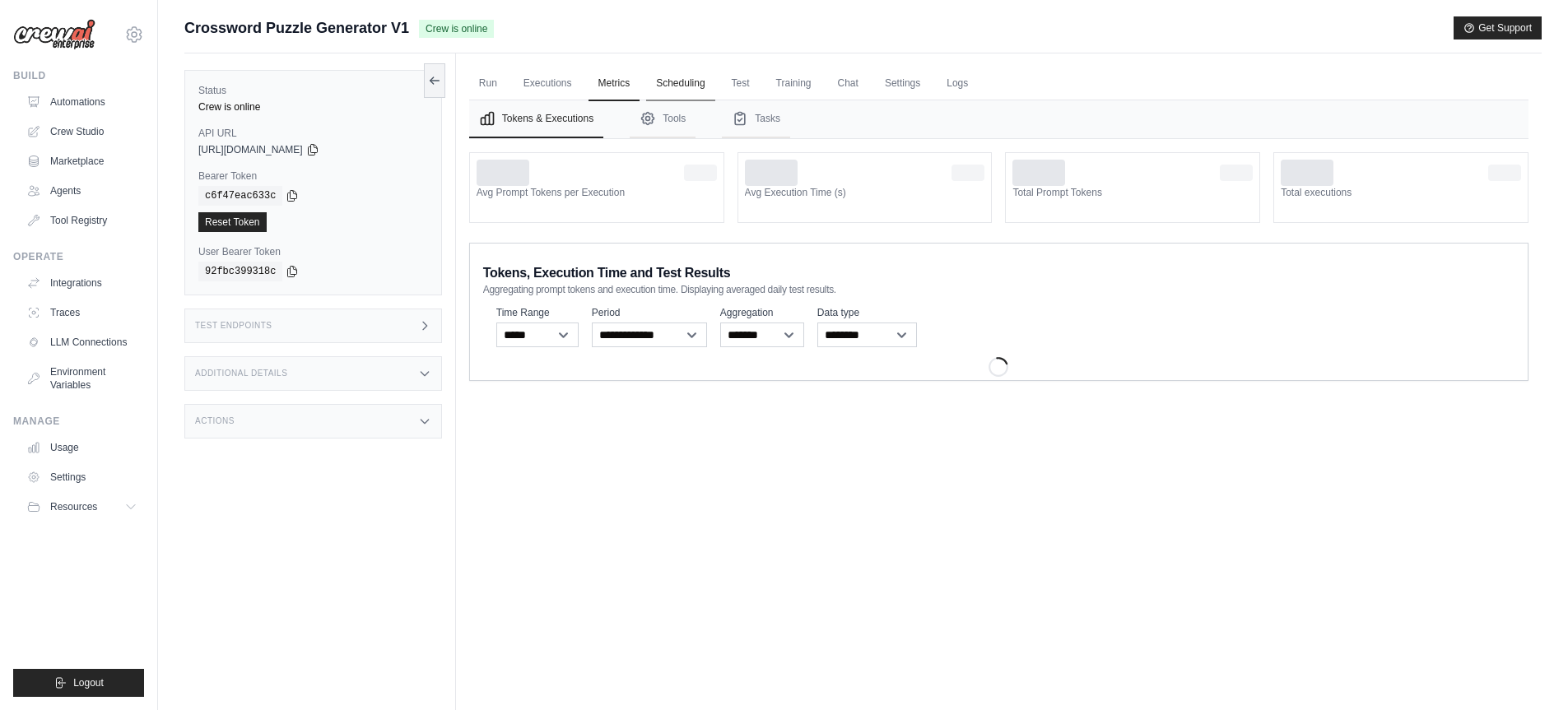
click at [676, 84] on link "Scheduling" at bounding box center [680, 84] width 68 height 34
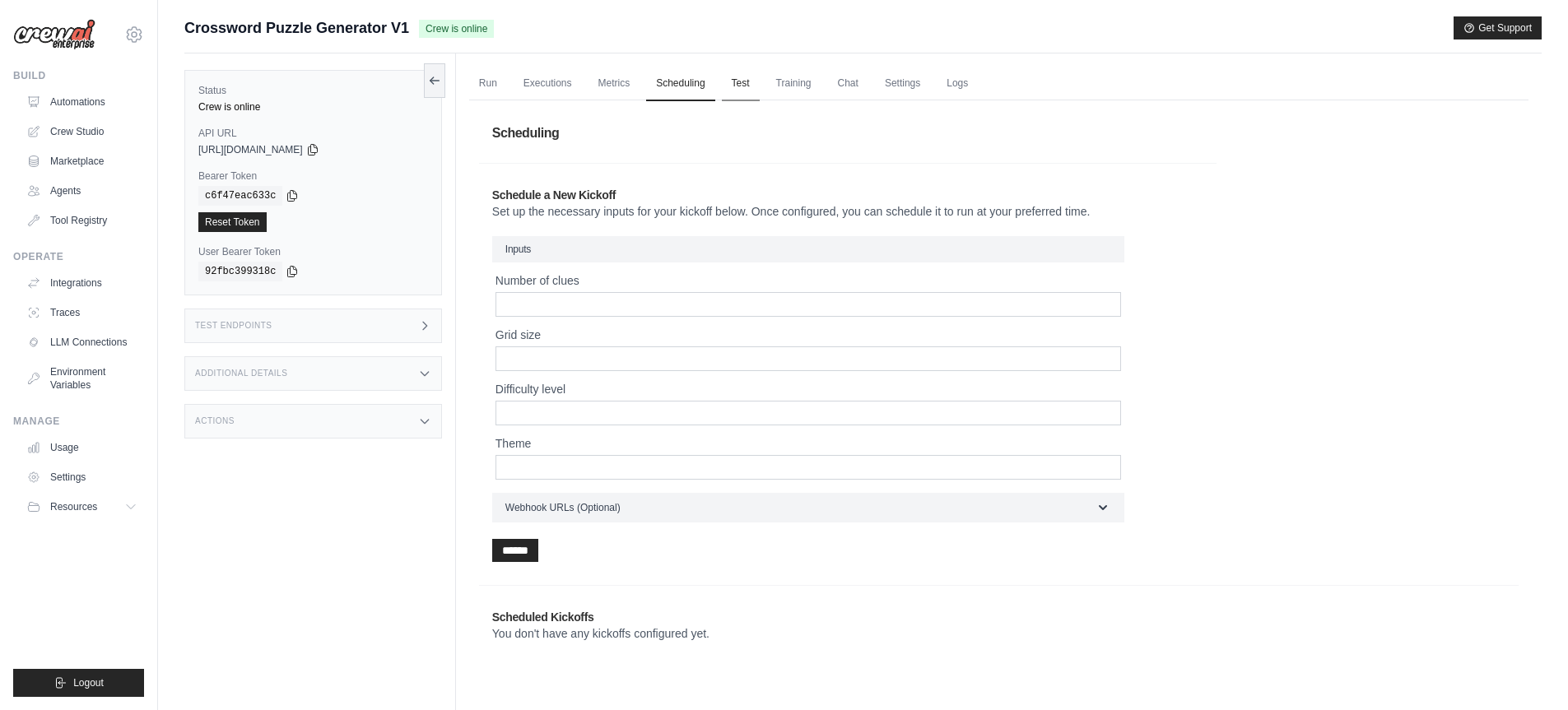
click at [743, 82] on link "Test" at bounding box center [741, 84] width 38 height 34
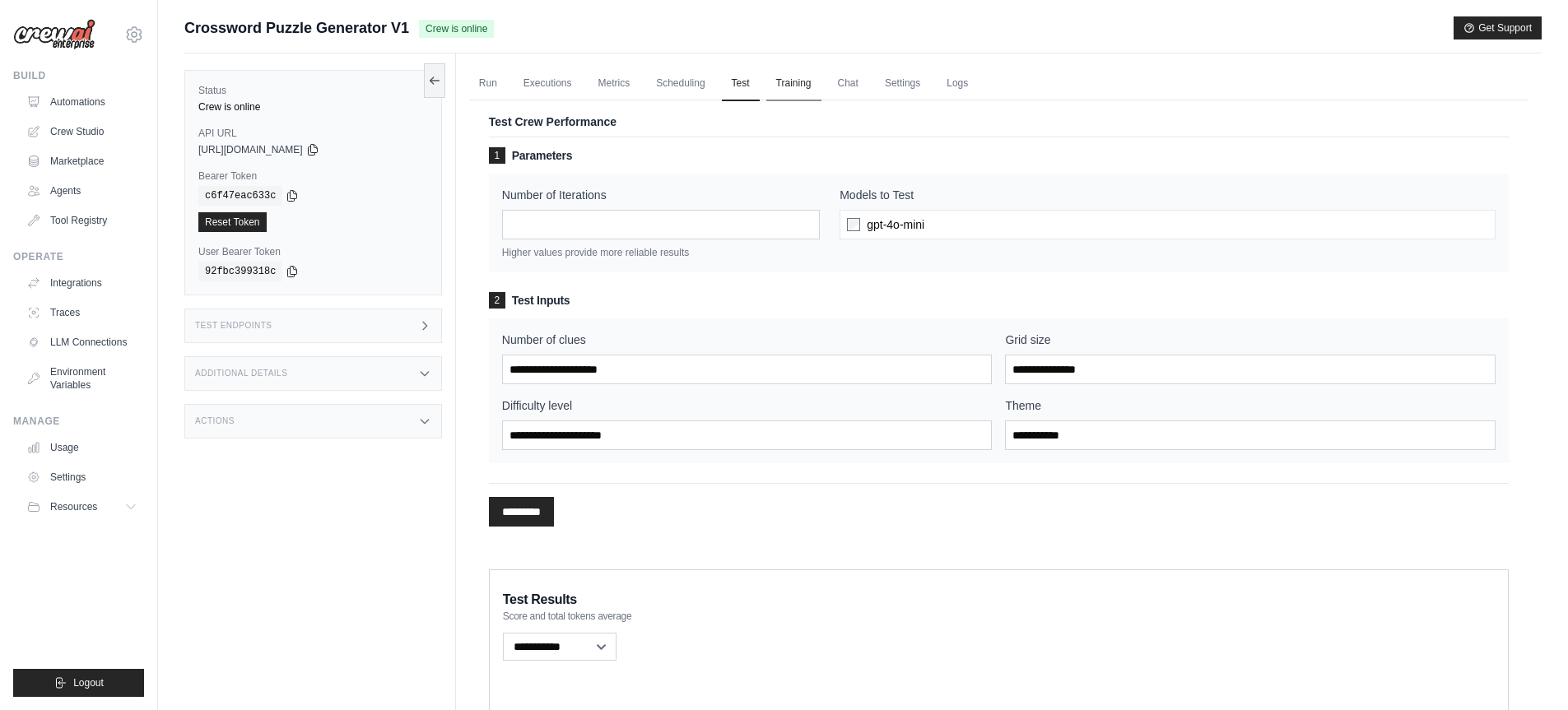
click at [793, 83] on link "Training" at bounding box center [793, 84] width 55 height 34
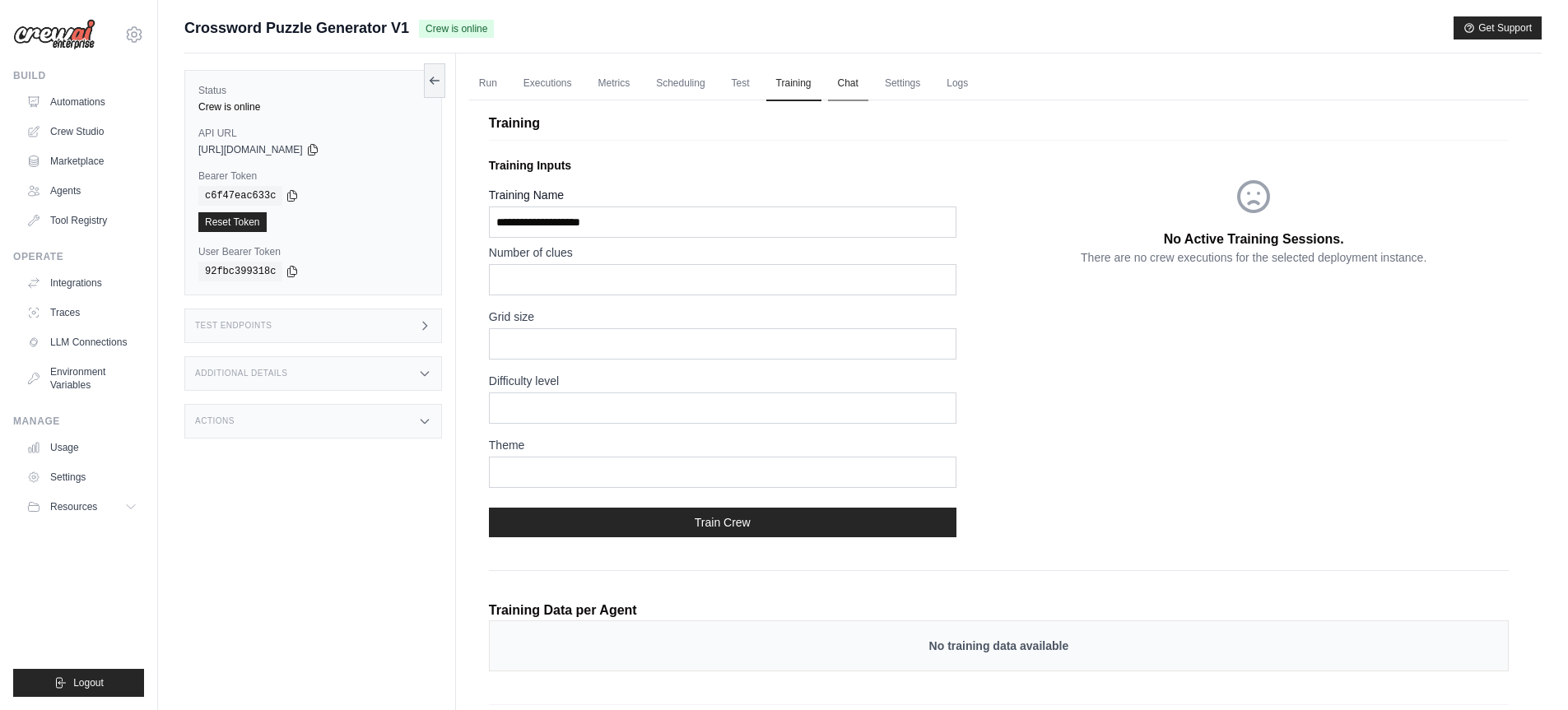
click at [855, 83] on link "Chat" at bounding box center [848, 84] width 40 height 34
click at [488, 85] on link "Run" at bounding box center [488, 84] width 38 height 34
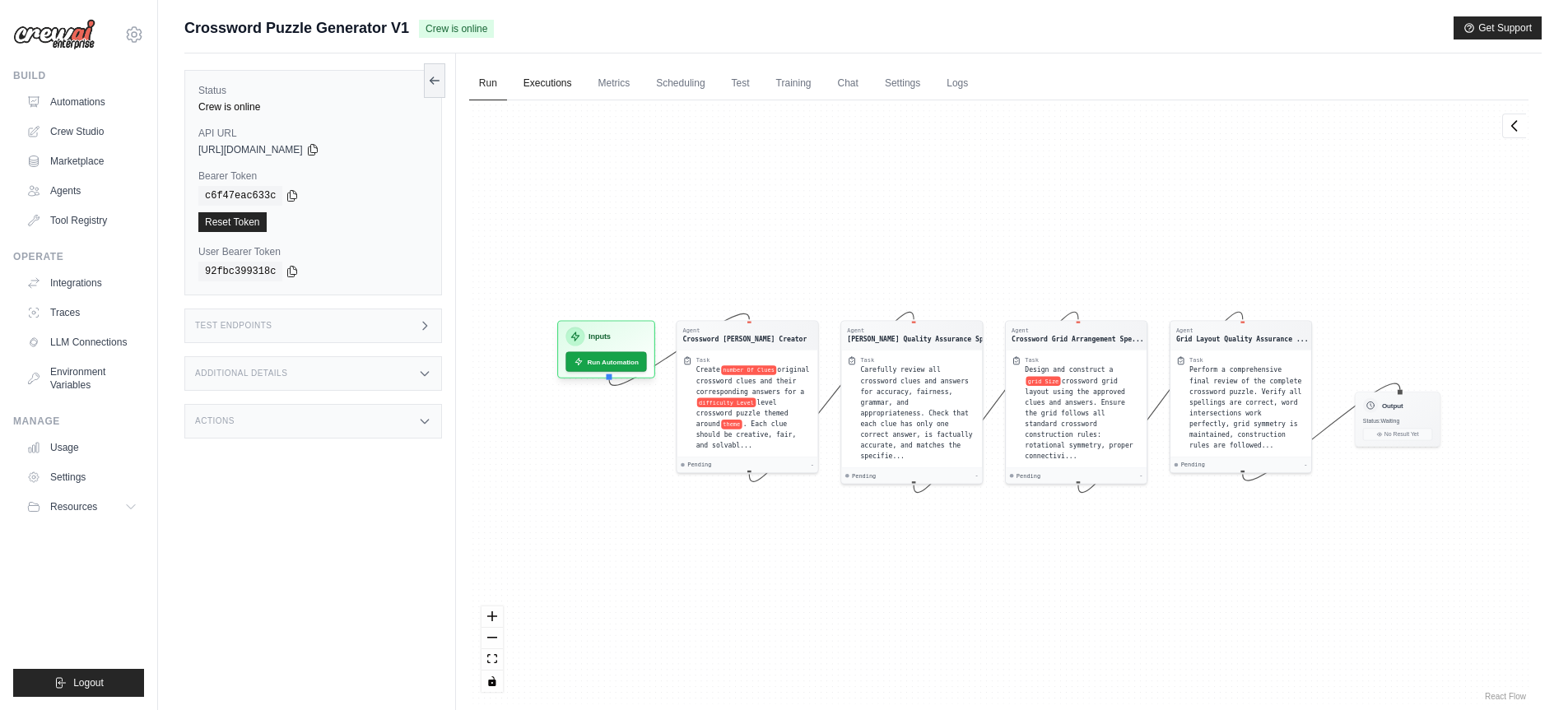
click at [533, 89] on link "Executions" at bounding box center [547, 84] width 68 height 34
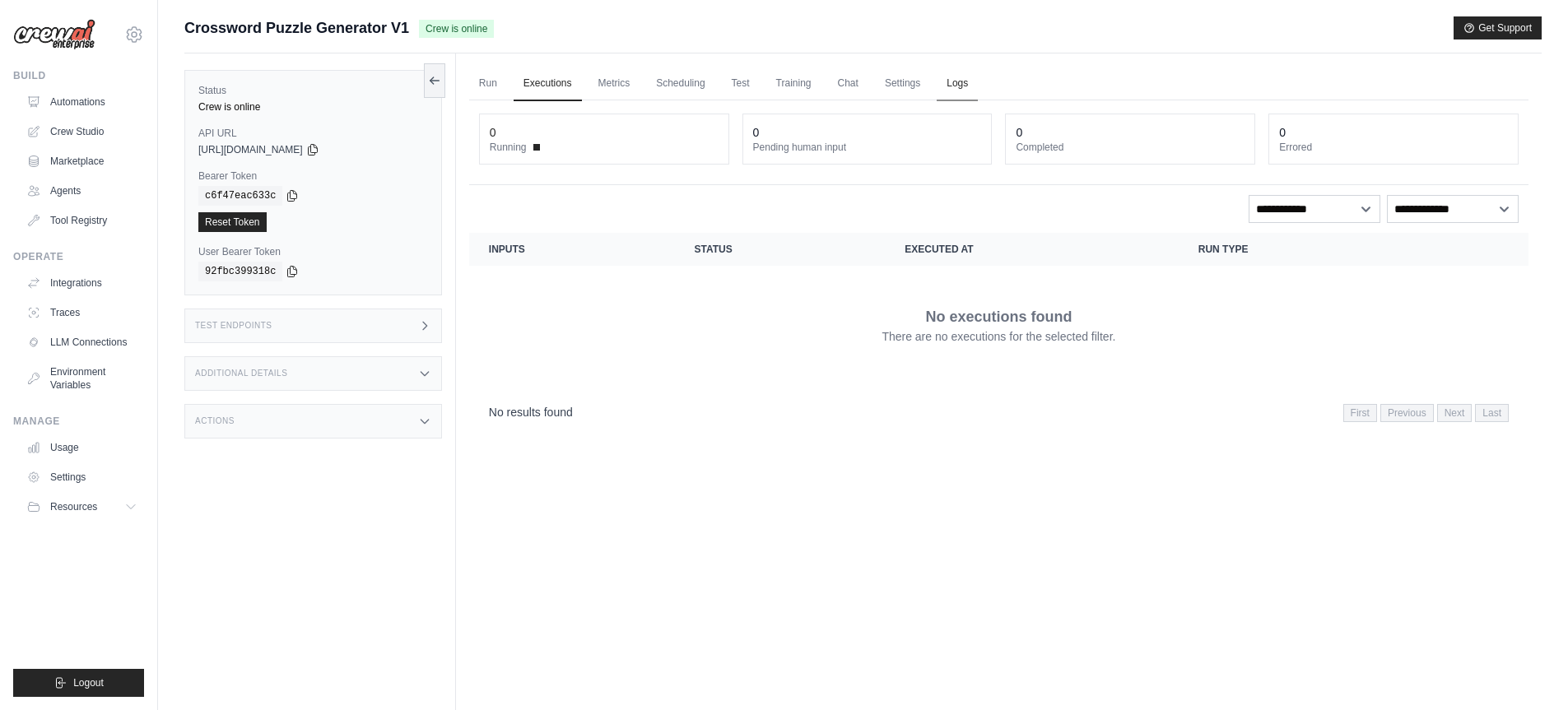
click at [959, 83] on link "Logs" at bounding box center [957, 84] width 41 height 34
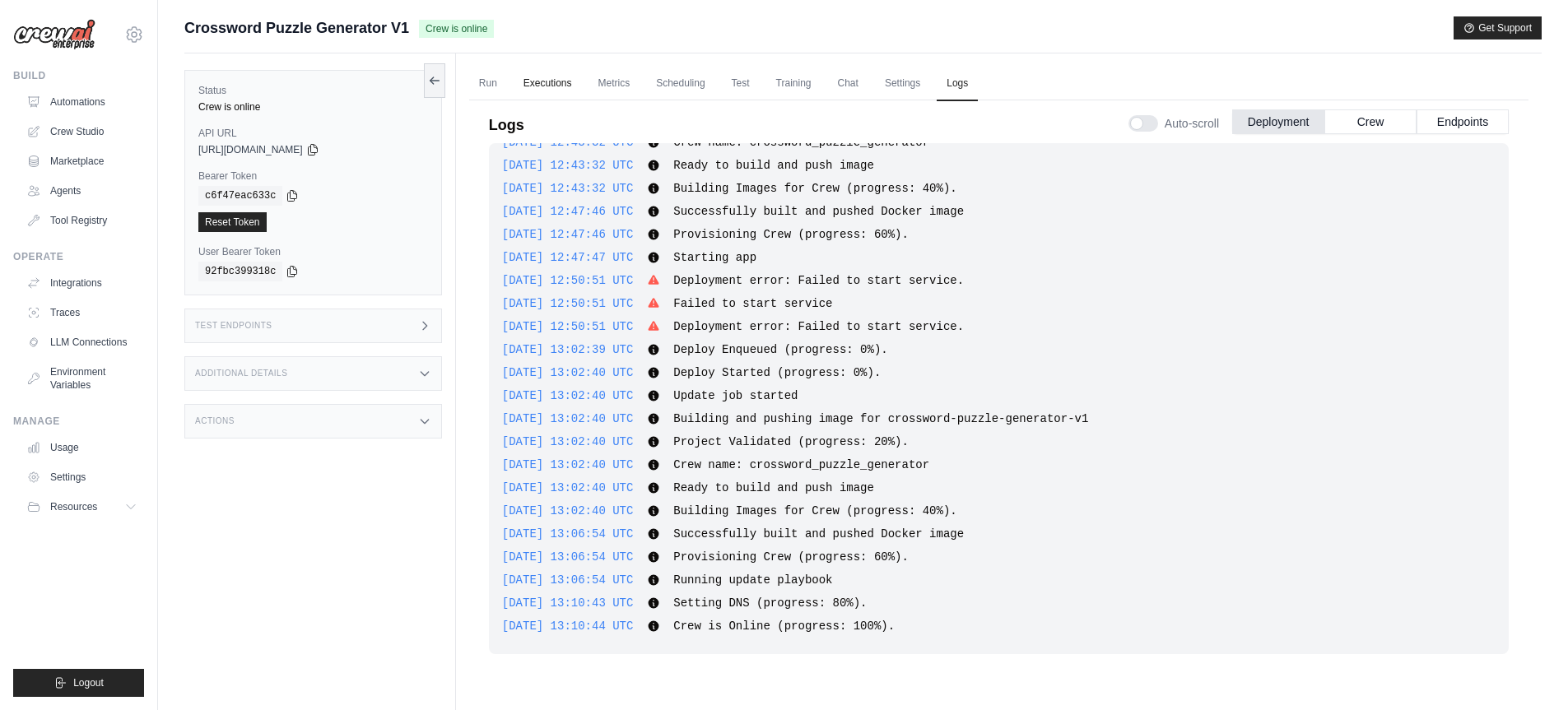
click at [556, 84] on link "Executions" at bounding box center [547, 84] width 68 height 34
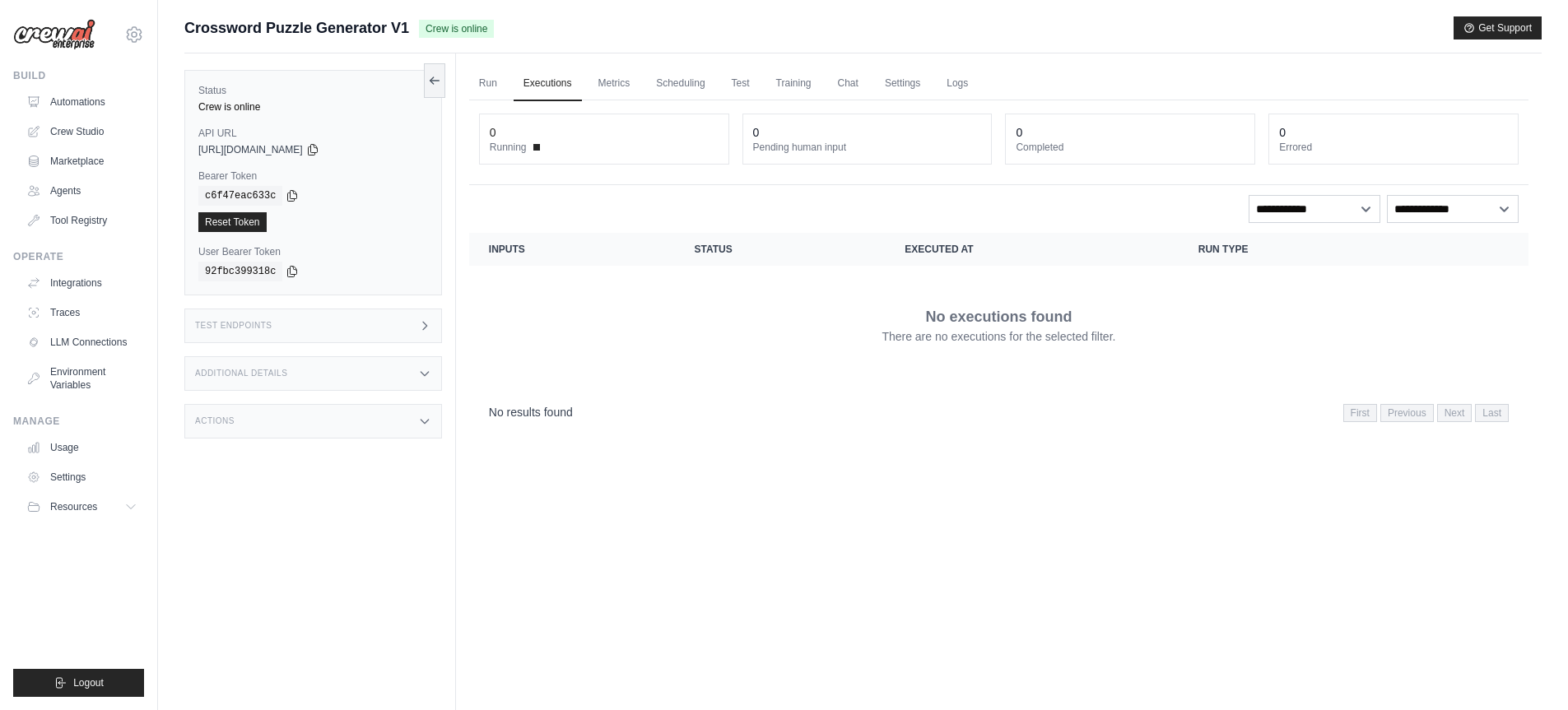
click at [419, 322] on icon at bounding box center [424, 326] width 13 height 13
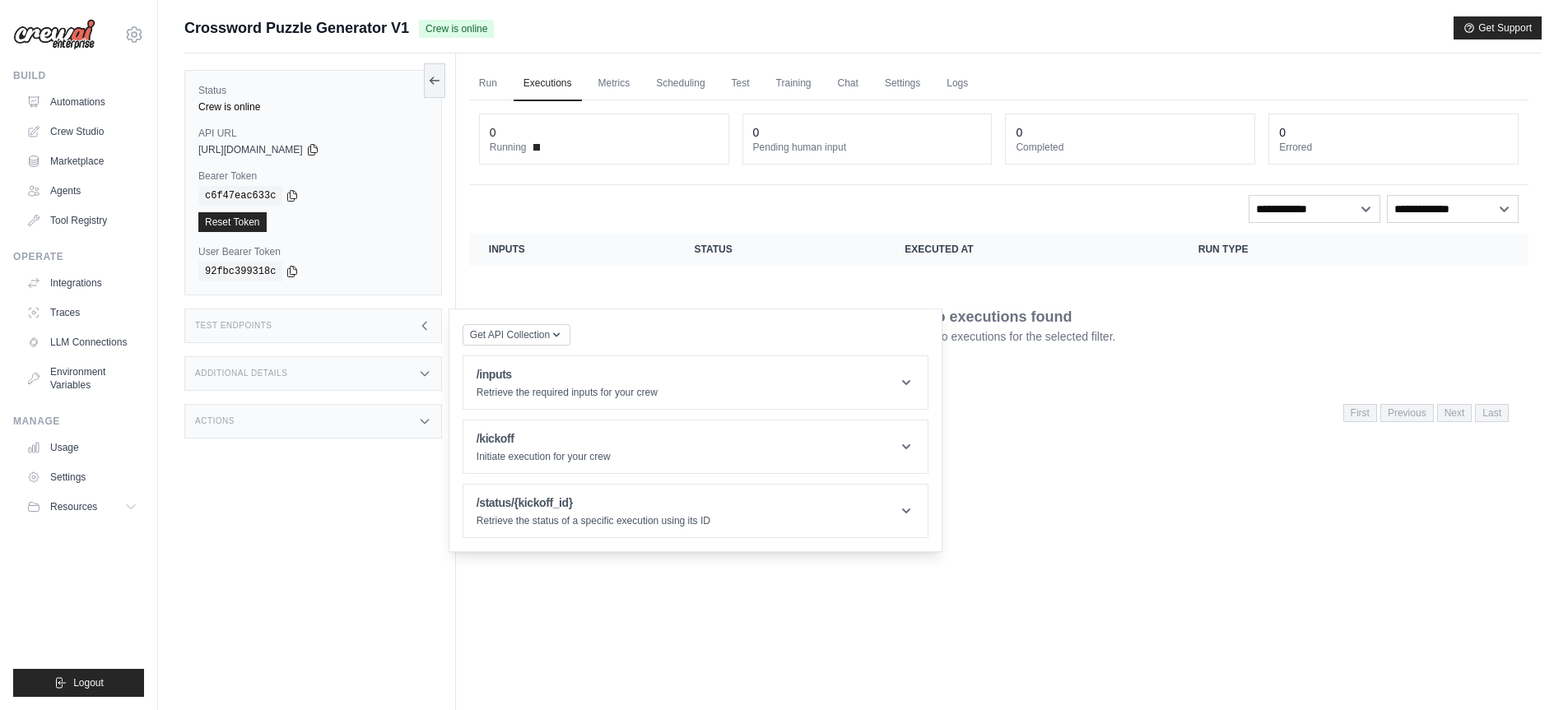
click at [419, 322] on icon at bounding box center [424, 326] width 13 height 13
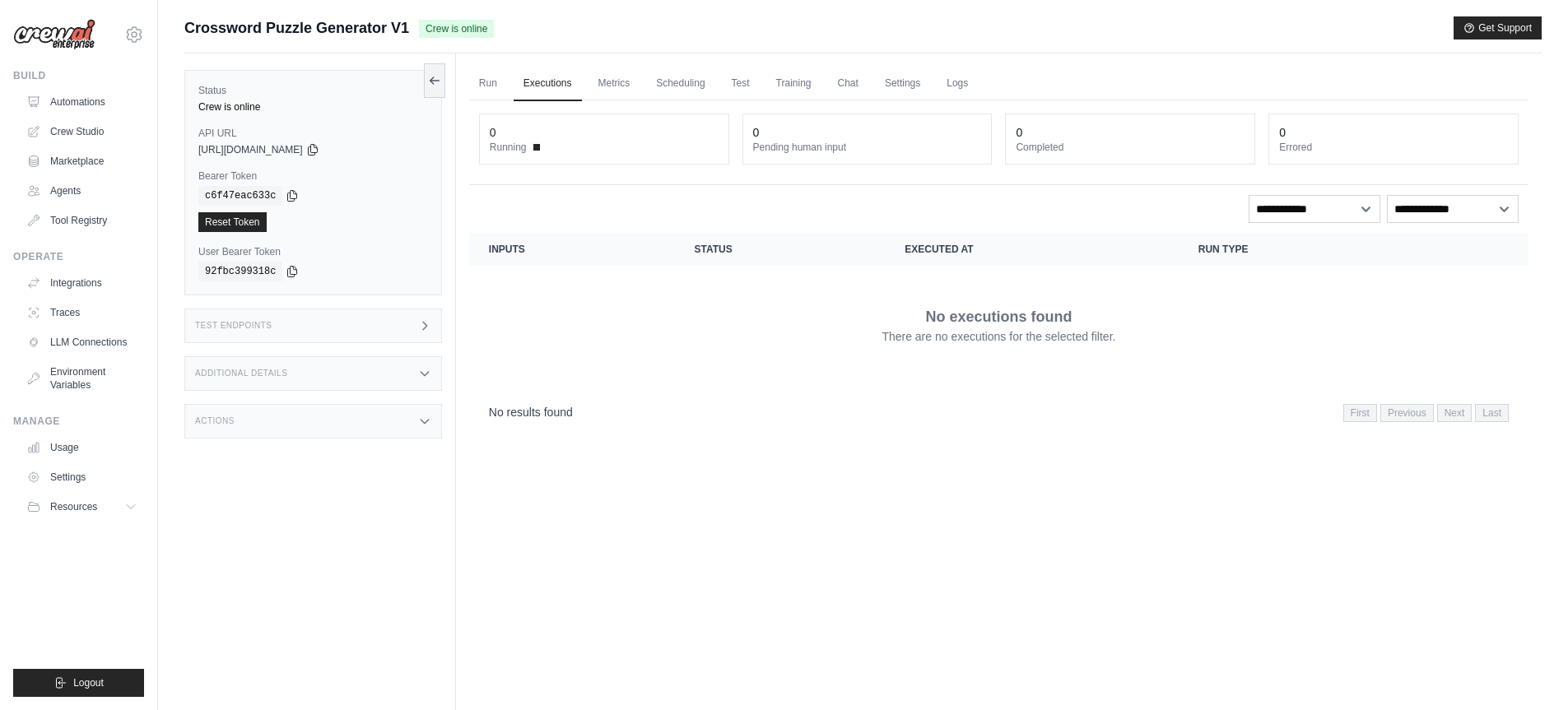
click at [418, 358] on div "Additional Details" at bounding box center [313, 374] width 258 height 34
click at [418, 359] on div "Additional Details" at bounding box center [313, 374] width 258 height 34
click at [415, 420] on div "Actions" at bounding box center [313, 421] width 258 height 34
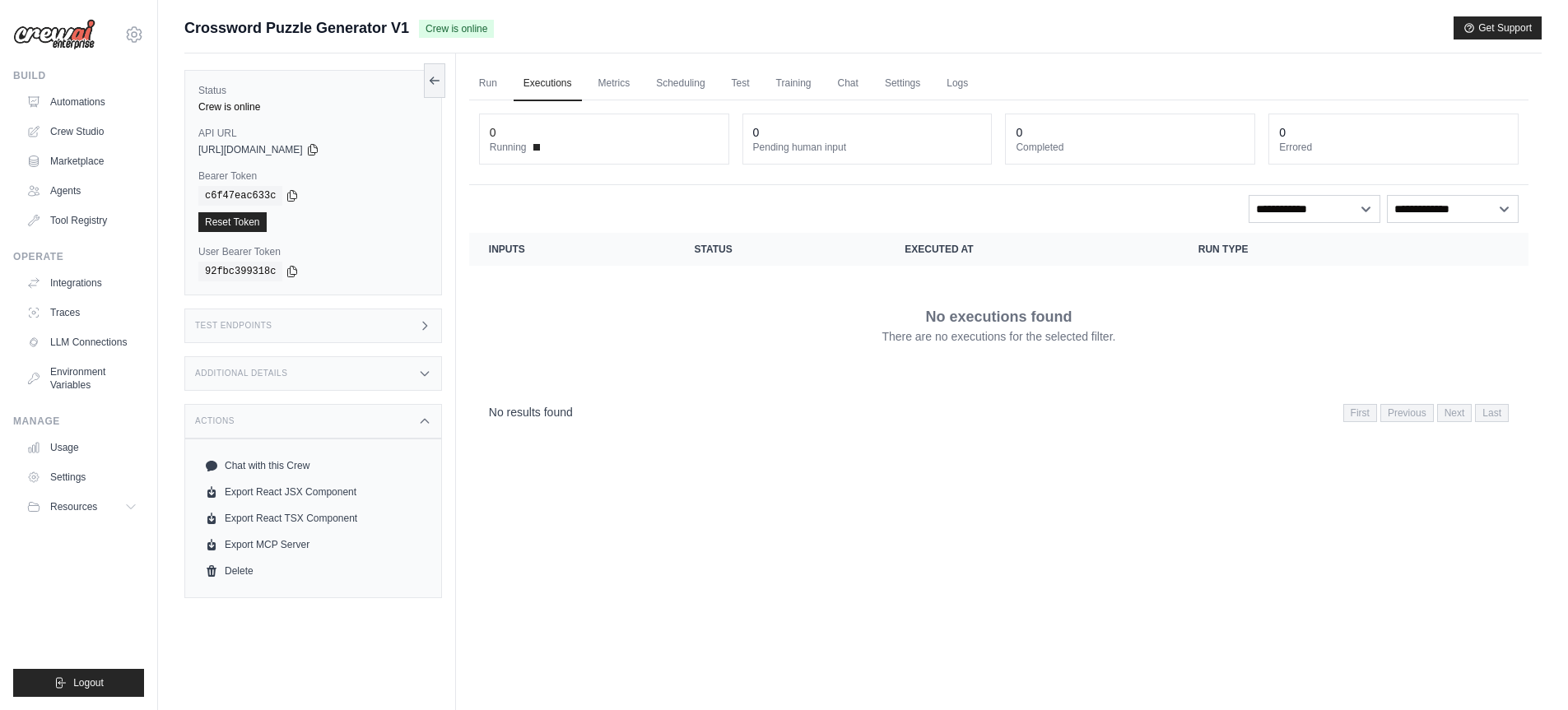
click at [415, 420] on div "Actions" at bounding box center [313, 421] width 258 height 34
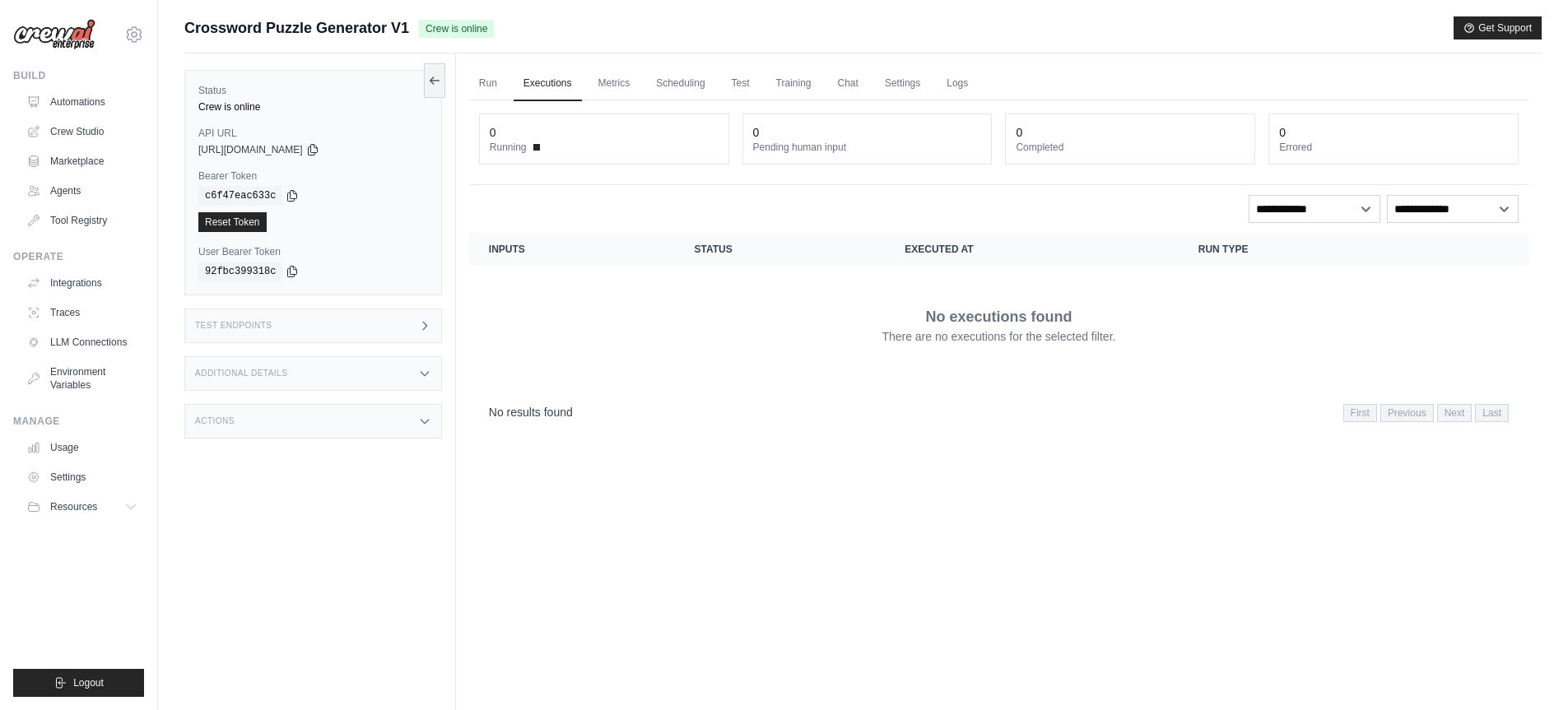
click at [423, 320] on icon at bounding box center [424, 326] width 13 height 13
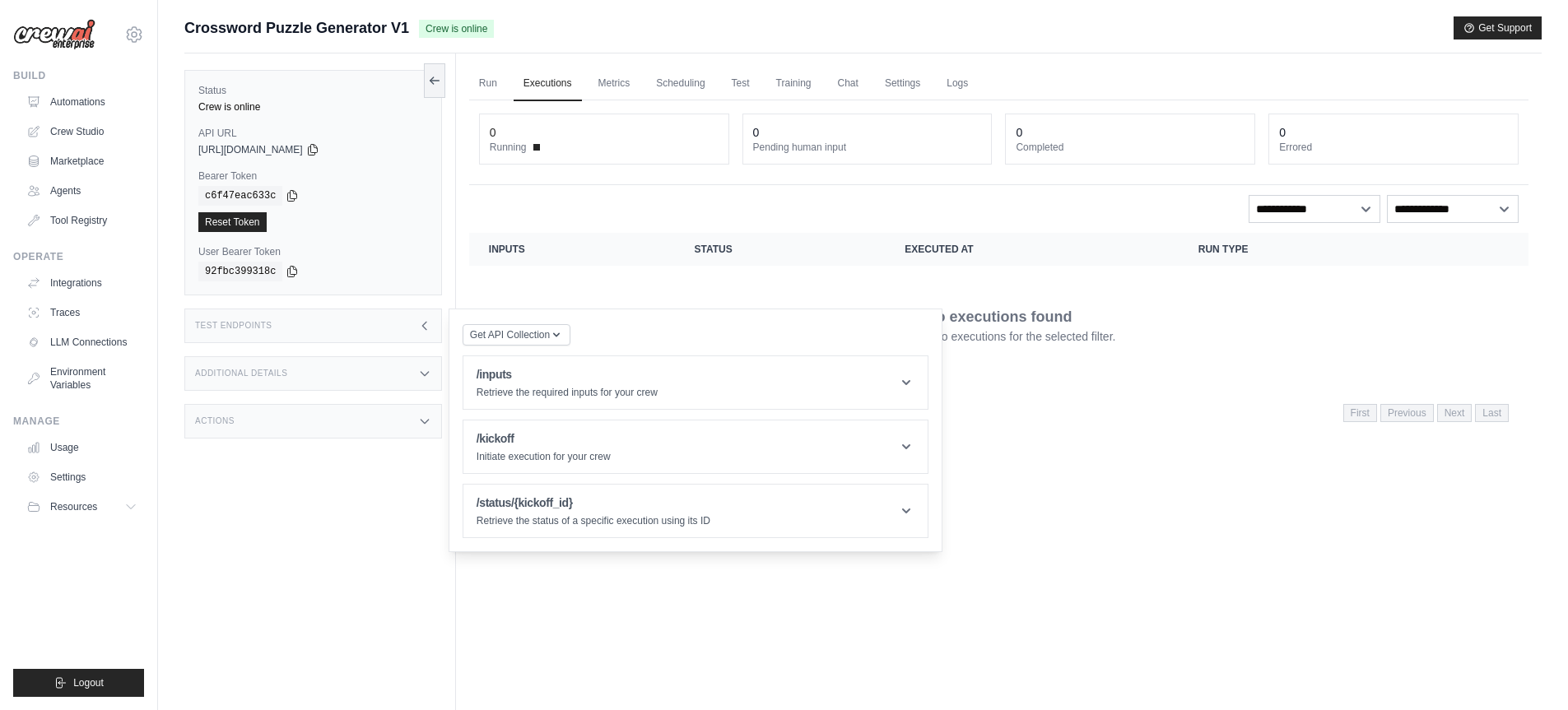
click at [423, 320] on icon at bounding box center [424, 326] width 13 height 13
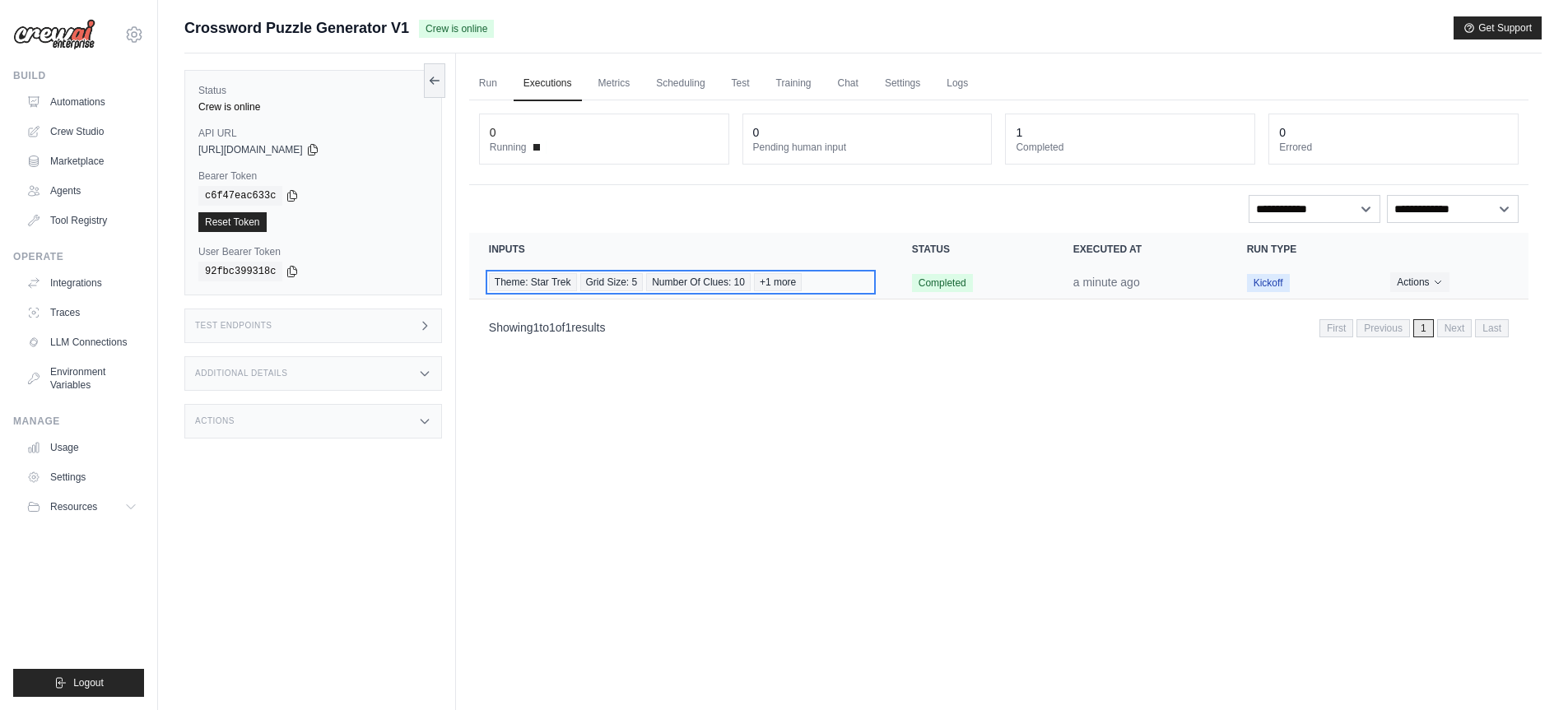
click at [871, 290] on div "Theme: Star Trek Grid Size: 5 Number Of Clues: 10 +1 more" at bounding box center [680, 282] width 383 height 18
click at [1421, 276] on button "Actions" at bounding box center [1420, 281] width 59 height 20
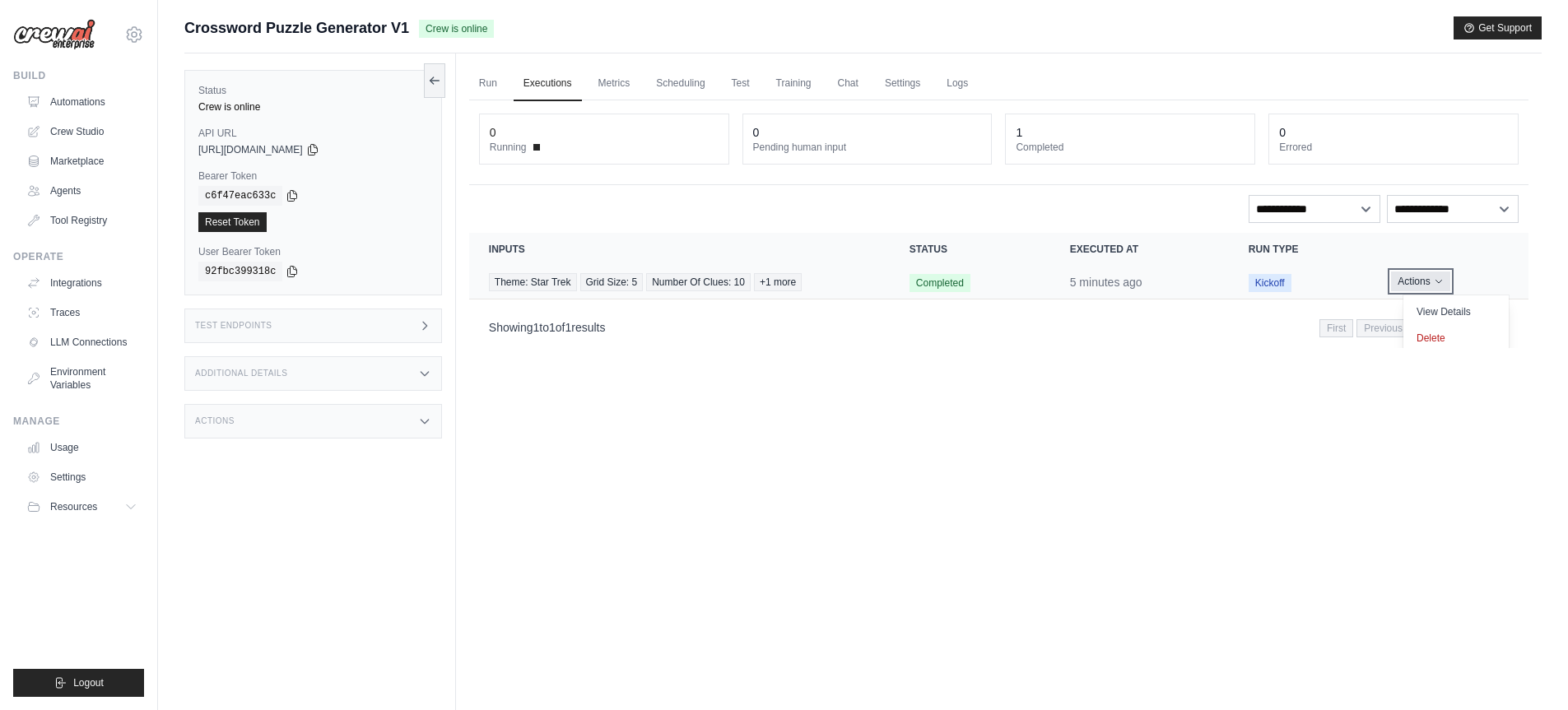
click at [1421, 276] on button "Actions" at bounding box center [1420, 281] width 59 height 20
